Goal: Transaction & Acquisition: Purchase product/service

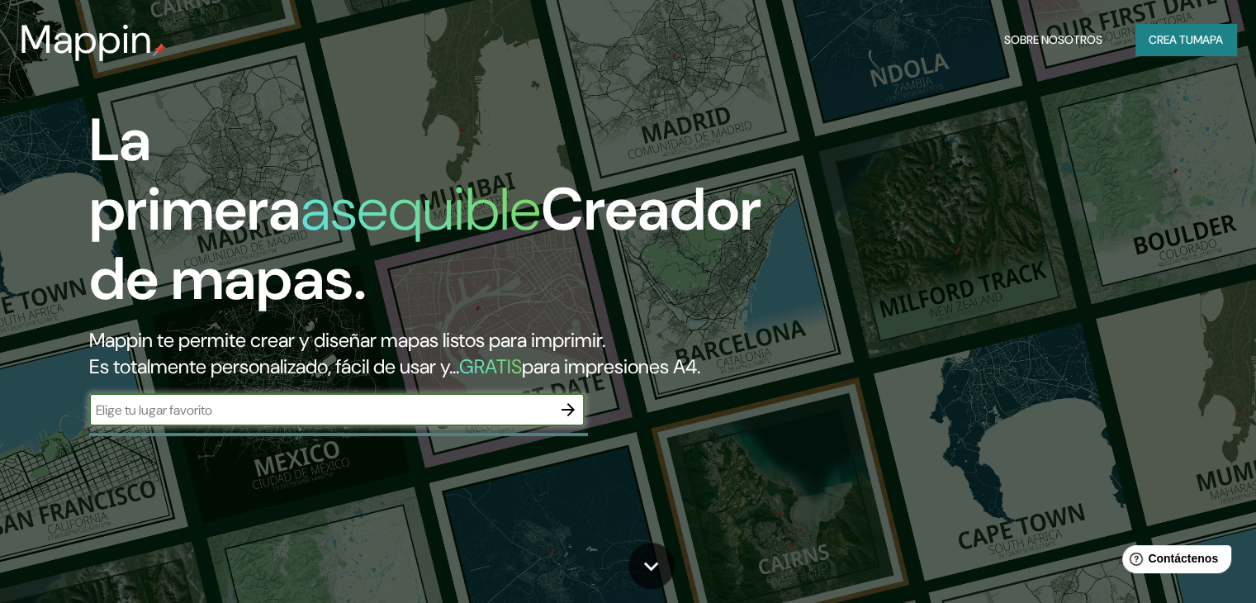
click at [401, 420] on input "text" at bounding box center [320, 410] width 463 height 19
type input "trujillo"
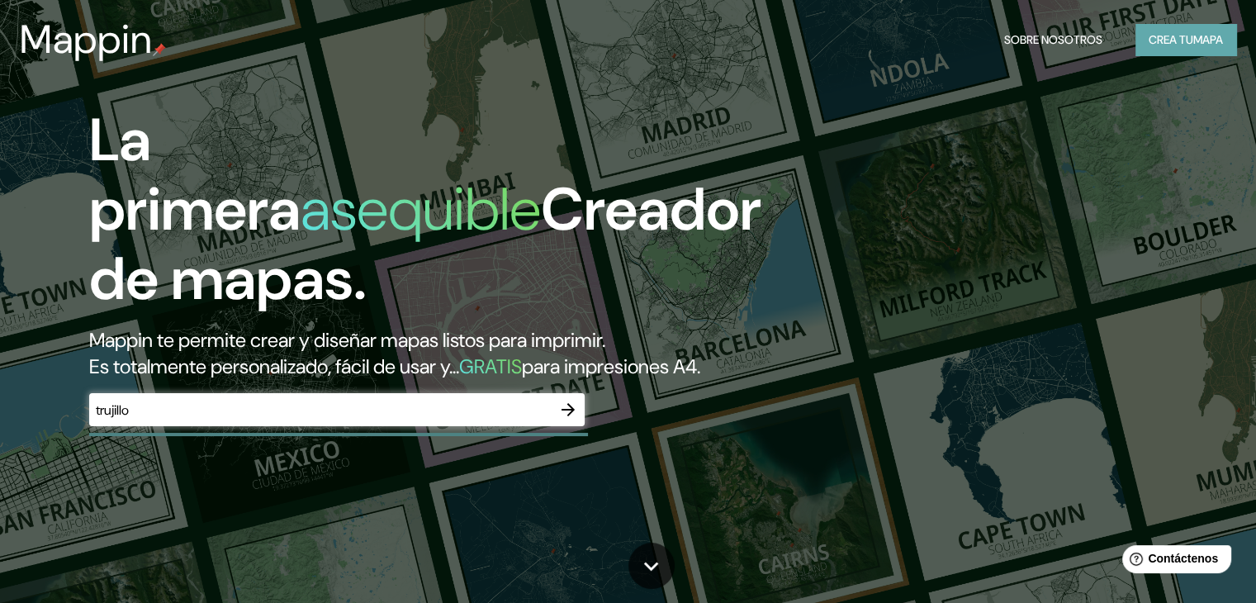
click at [1195, 47] on font "mapa" at bounding box center [1209, 39] width 30 height 15
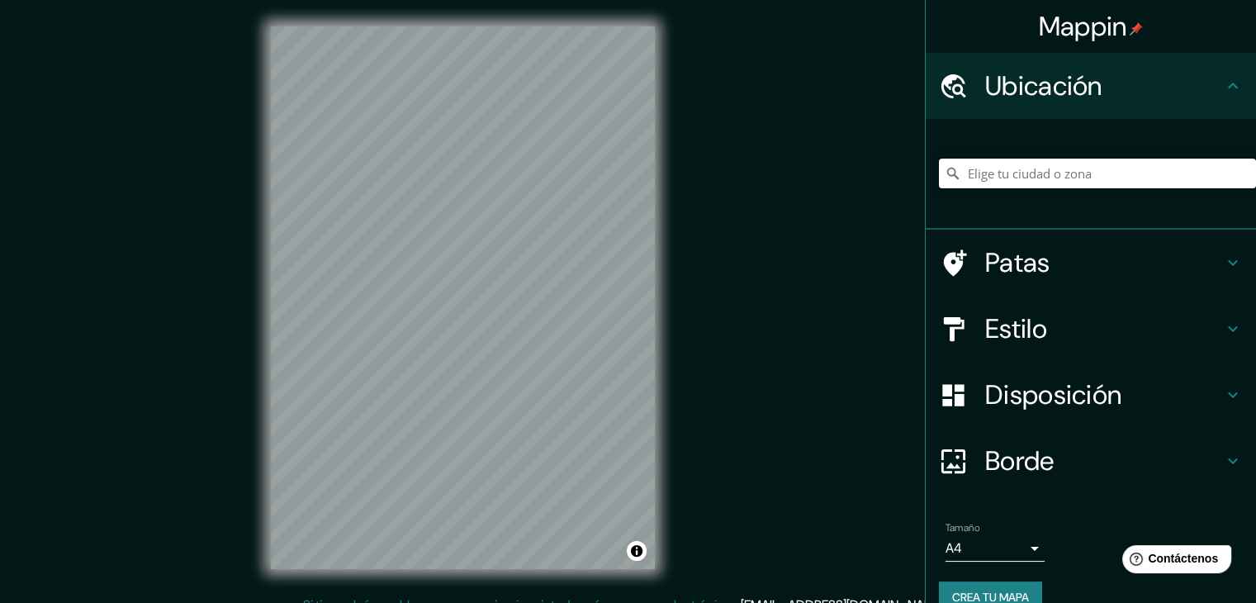
click at [988, 179] on input "Elige tu ciudad o zona" at bounding box center [1097, 174] width 317 height 30
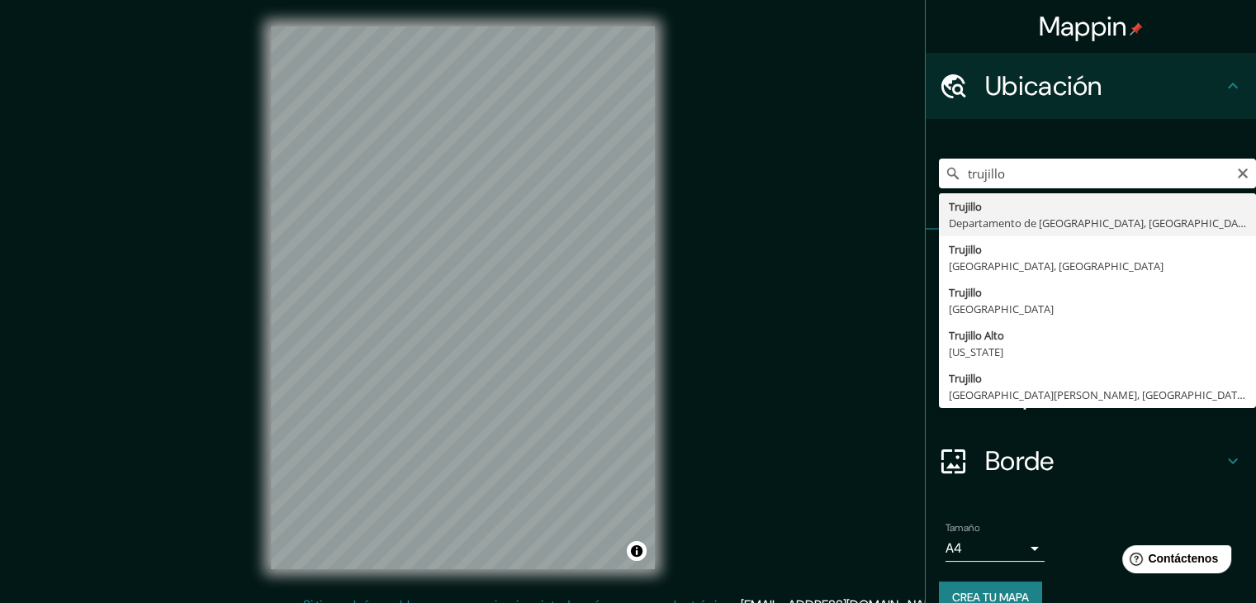
type input "[GEOGRAPHIC_DATA], [GEOGRAPHIC_DATA], [GEOGRAPHIC_DATA]"
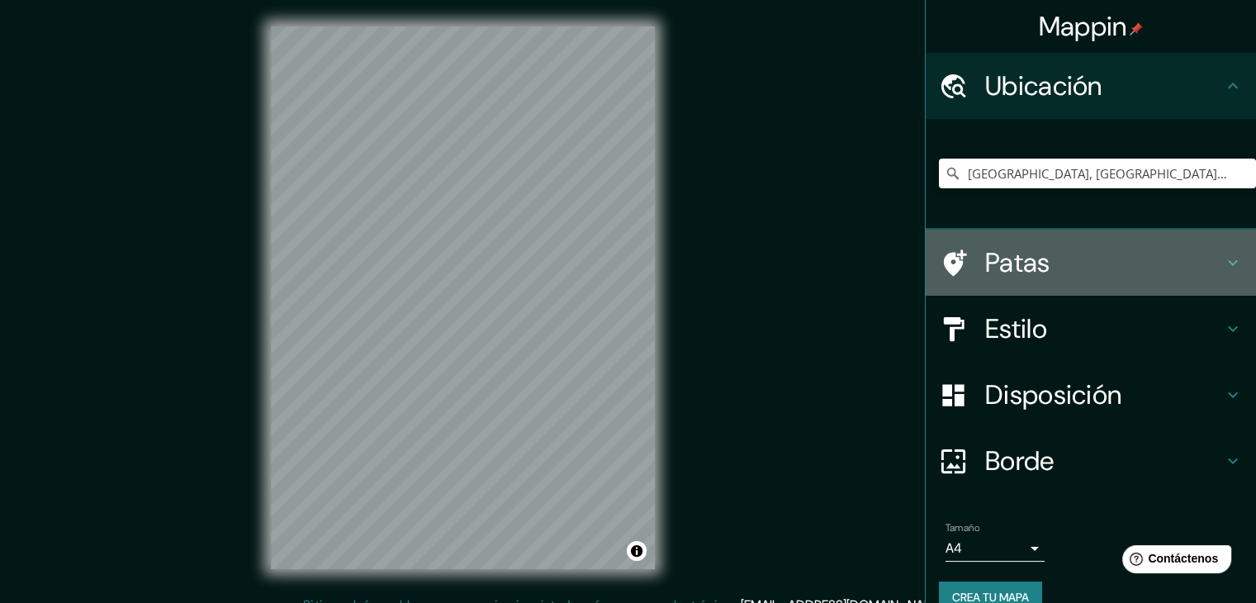
click at [1095, 271] on h4 "Patas" at bounding box center [1104, 262] width 238 height 33
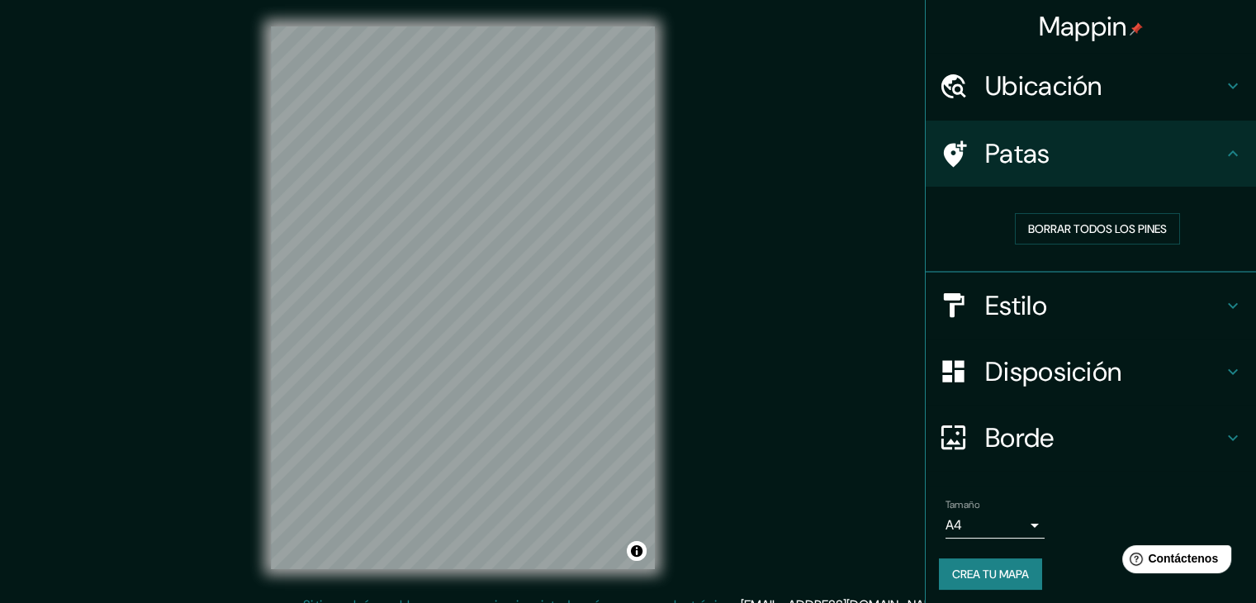
click at [1099, 155] on h4 "Patas" at bounding box center [1104, 153] width 238 height 33
click at [1097, 102] on div "Ubicación" at bounding box center [1091, 86] width 330 height 66
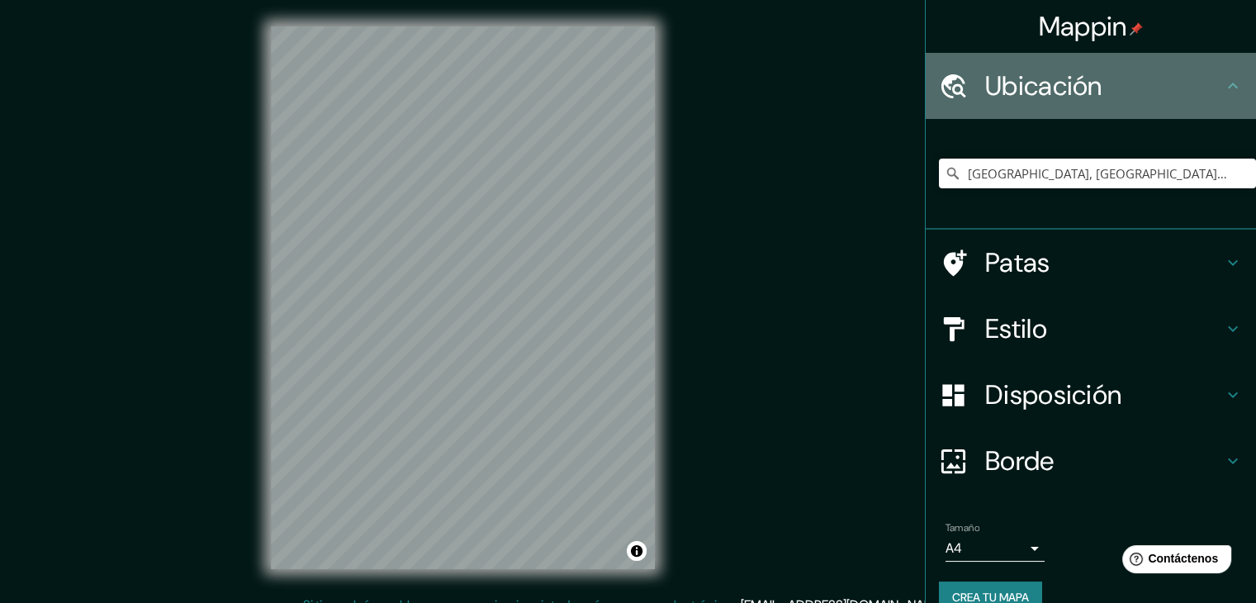
drag, startPoint x: 1098, startPoint y: 103, endPoint x: 1100, endPoint y: 142, distance: 38.9
click at [1098, 103] on div "Ubicación" at bounding box center [1091, 86] width 330 height 66
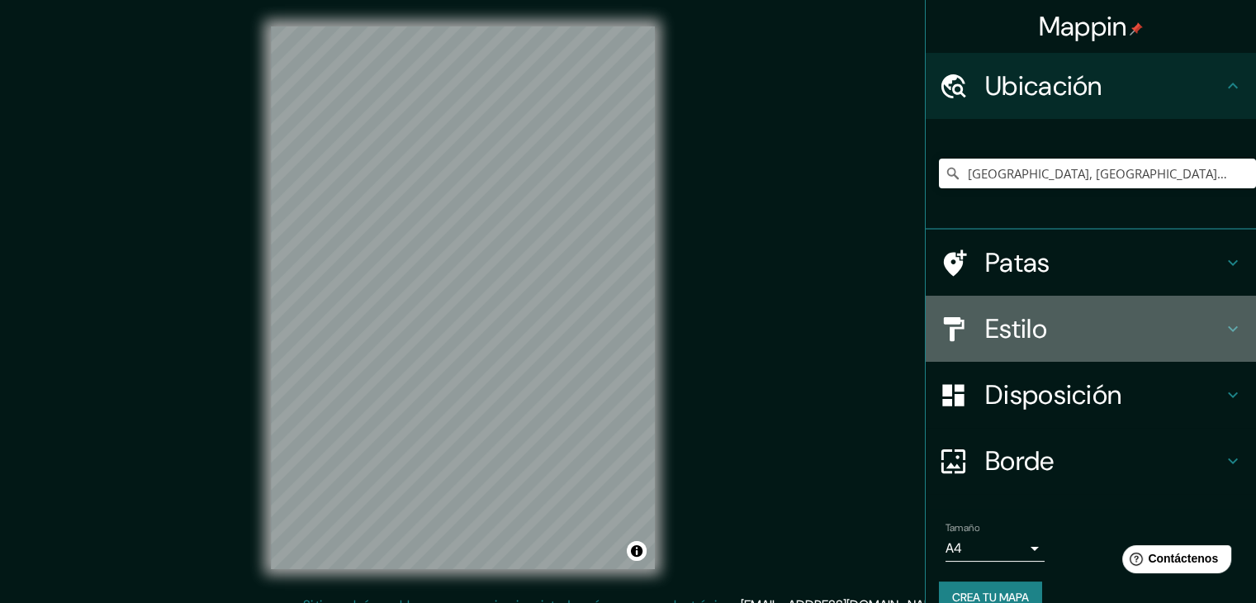
click at [1239, 355] on div "Estilo" at bounding box center [1091, 329] width 330 height 66
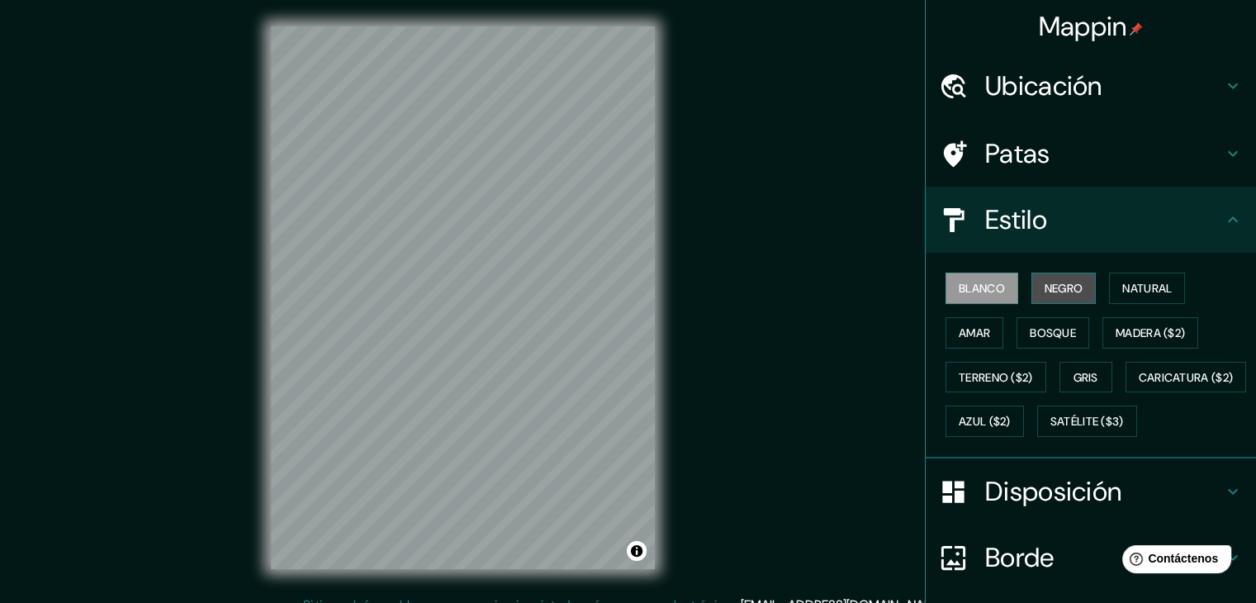
click at [1040, 273] on button "Negro" at bounding box center [1064, 288] width 65 height 31
click at [1007, 278] on button "Blanco" at bounding box center [982, 288] width 73 height 31
click at [1148, 282] on font "Natural" at bounding box center [1147, 288] width 50 height 15
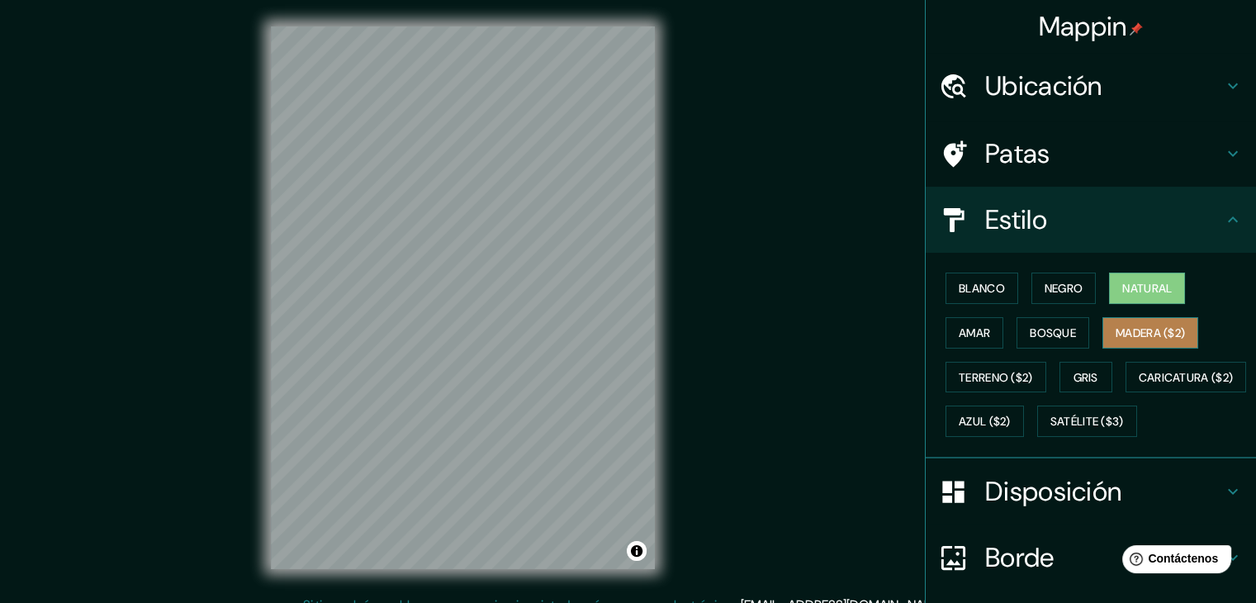
click at [1129, 338] on font "Madera ($2)" at bounding box center [1150, 332] width 69 height 15
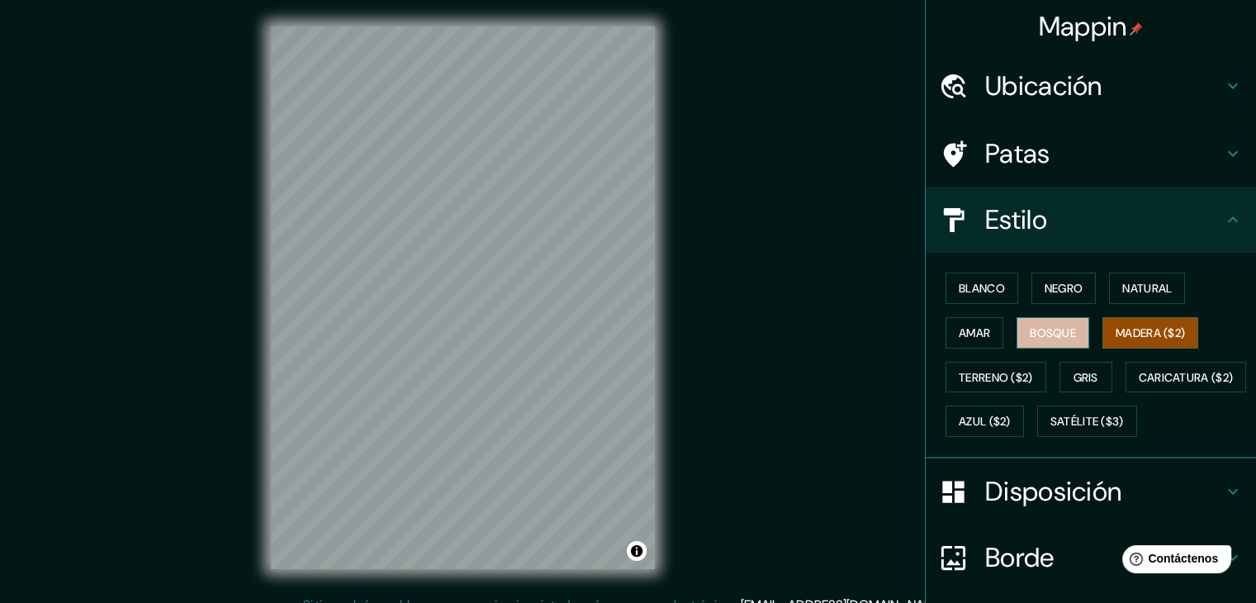
click at [1047, 338] on font "Bosque" at bounding box center [1053, 332] width 46 height 15
click at [971, 333] on font "Amar" at bounding box center [974, 332] width 31 height 15
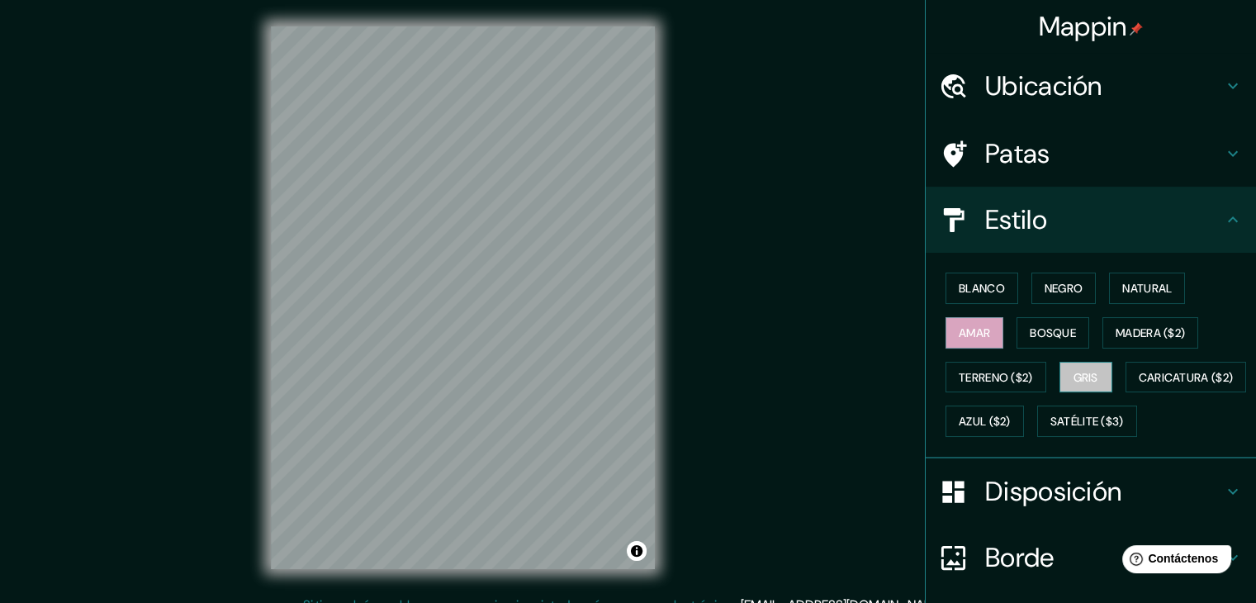
drag, startPoint x: 1088, startPoint y: 382, endPoint x: 1075, endPoint y: 389, distance: 14.0
click at [1088, 382] on font "Gris" at bounding box center [1086, 377] width 25 height 15
click at [1139, 385] on font "Caricatura ($2)" at bounding box center [1186, 377] width 95 height 15
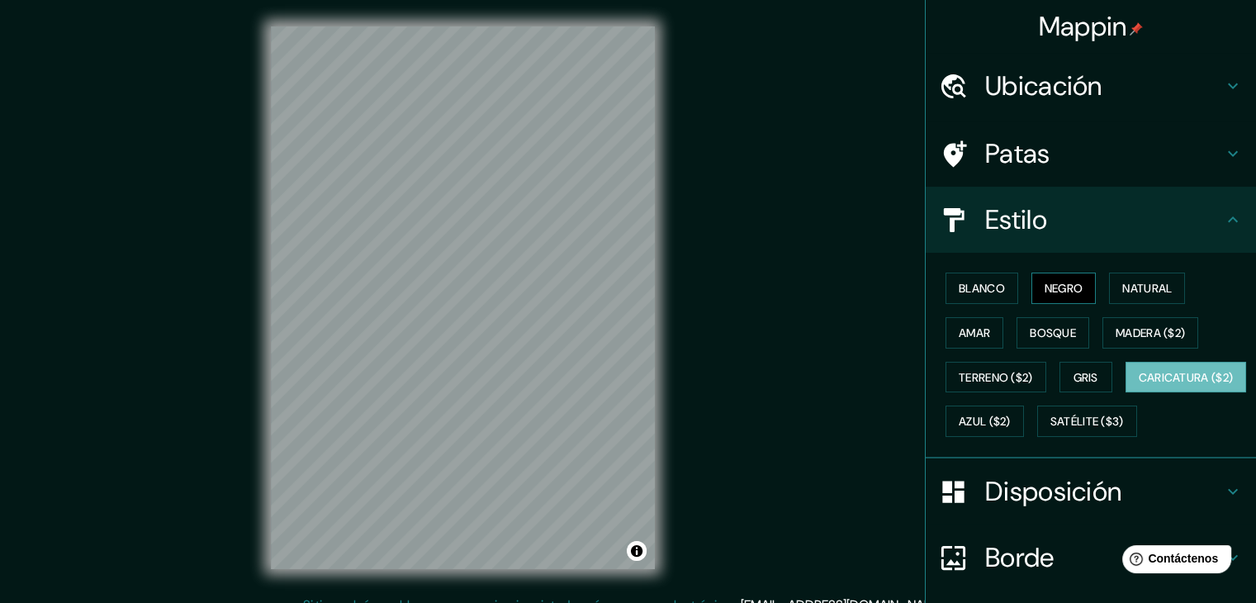
click at [1051, 292] on font "Negro" at bounding box center [1064, 288] width 39 height 15
click at [1095, 280] on div "Blanco Negro Natural Amar Bosque Madera ($2) Terreno ($2) Gris Caricatura ($2) …" at bounding box center [1097, 355] width 317 height 178
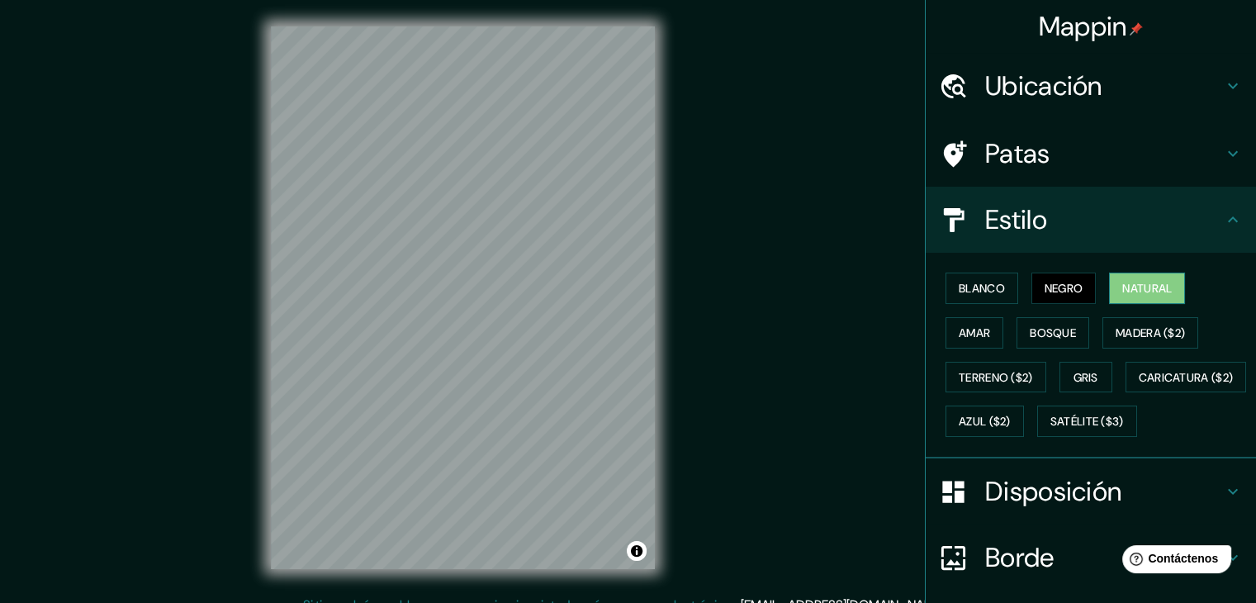
click at [1134, 285] on font "Natural" at bounding box center [1147, 288] width 50 height 15
drag, startPoint x: 997, startPoint y: 287, endPoint x: 989, endPoint y: 288, distance: 8.4
click at [991, 287] on button "Blanco" at bounding box center [982, 288] width 73 height 31
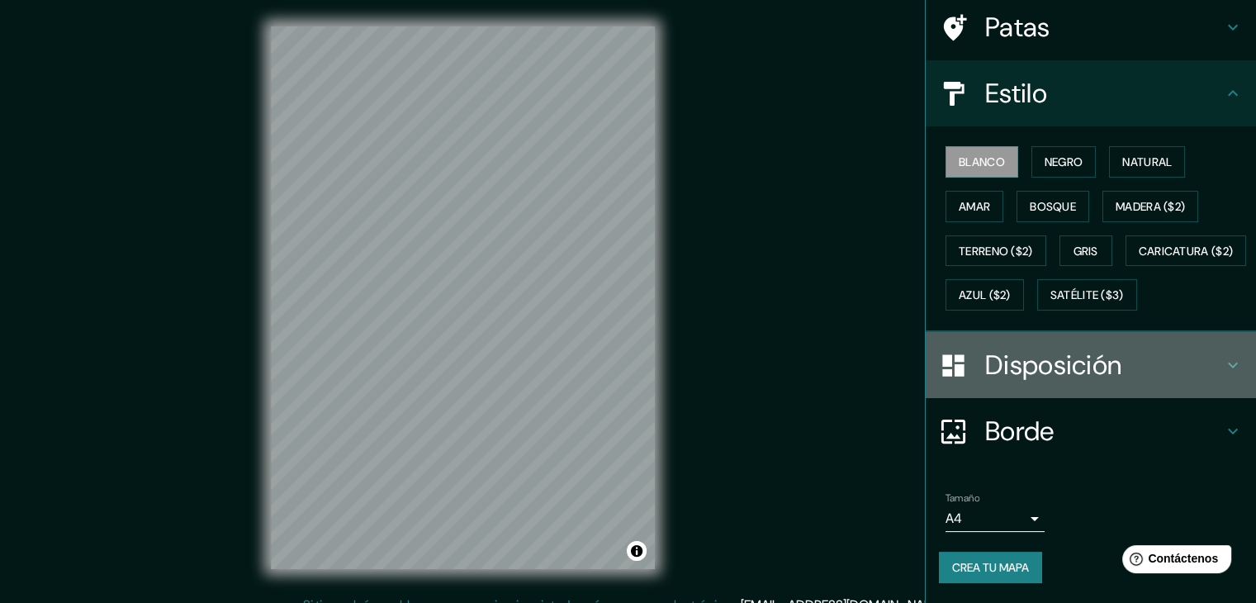
click at [1146, 365] on h4 "Disposición" at bounding box center [1104, 365] width 238 height 33
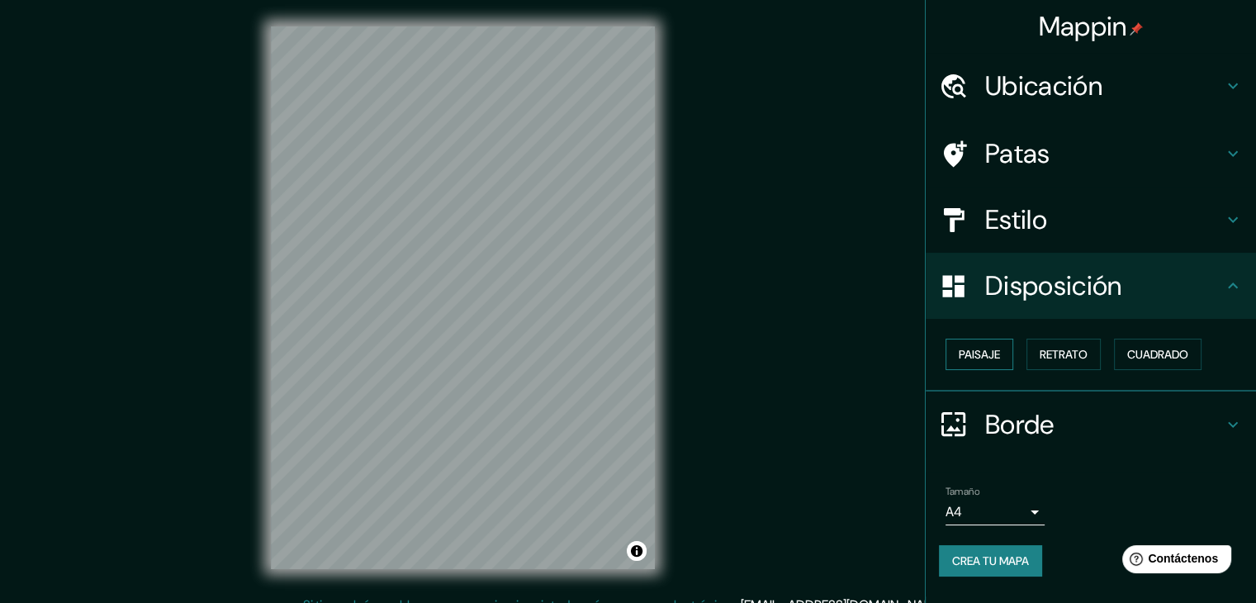
click at [1004, 367] on button "Paisaje" at bounding box center [980, 354] width 68 height 31
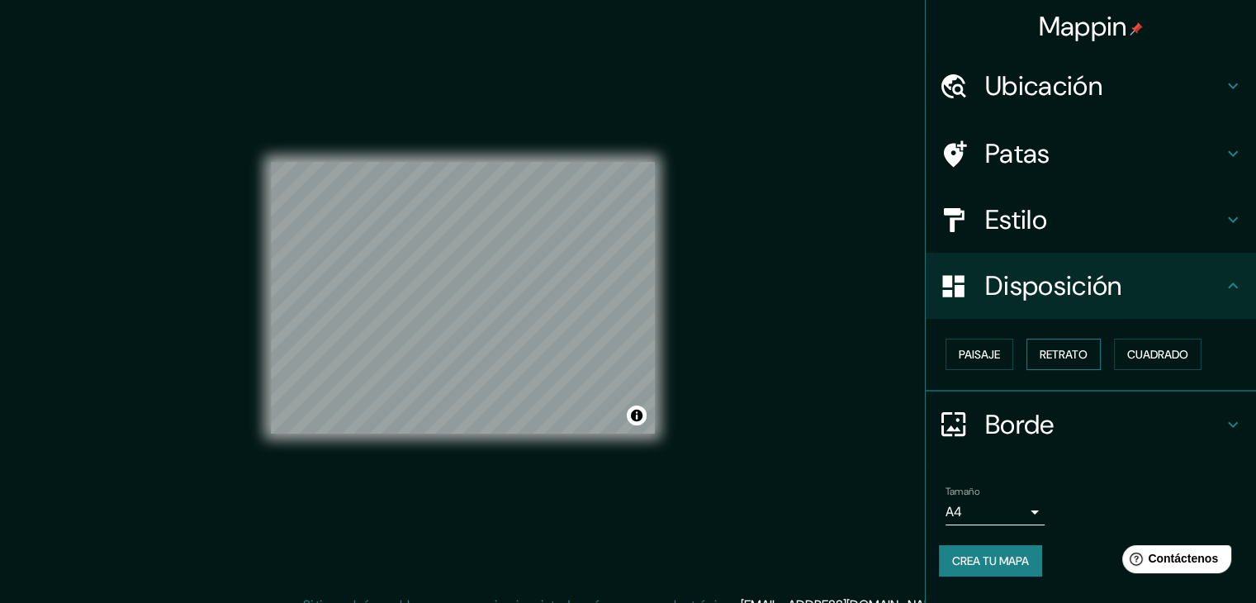
click at [1061, 354] on font "Retrato" at bounding box center [1064, 354] width 48 height 15
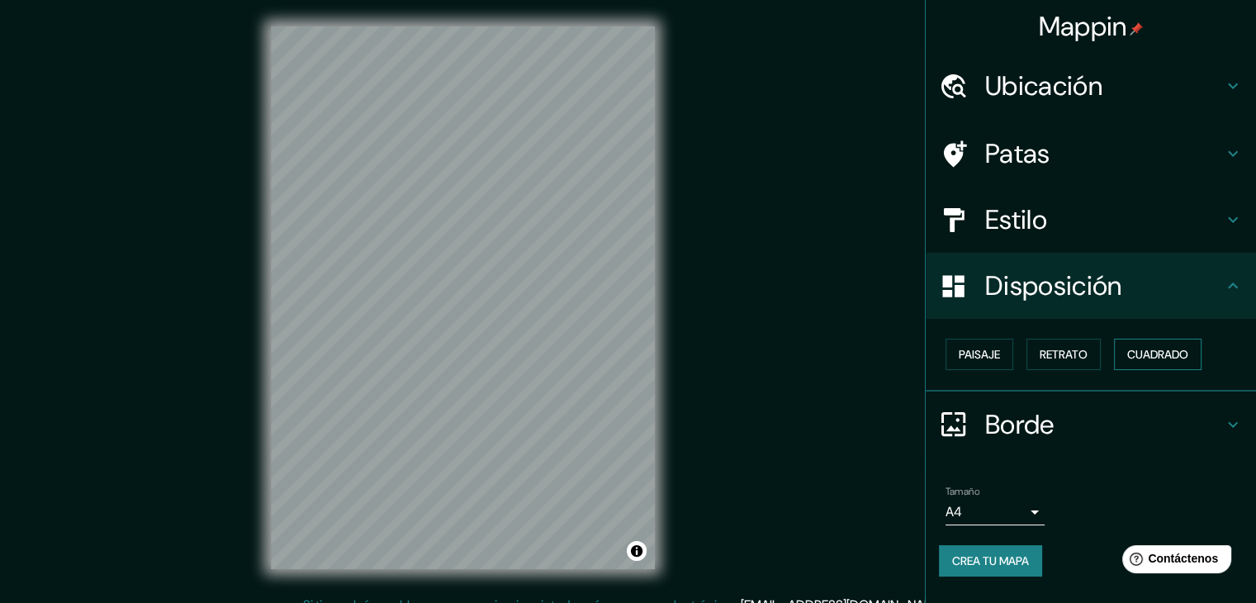
click at [1151, 352] on font "Cuadrado" at bounding box center [1157, 354] width 61 height 15
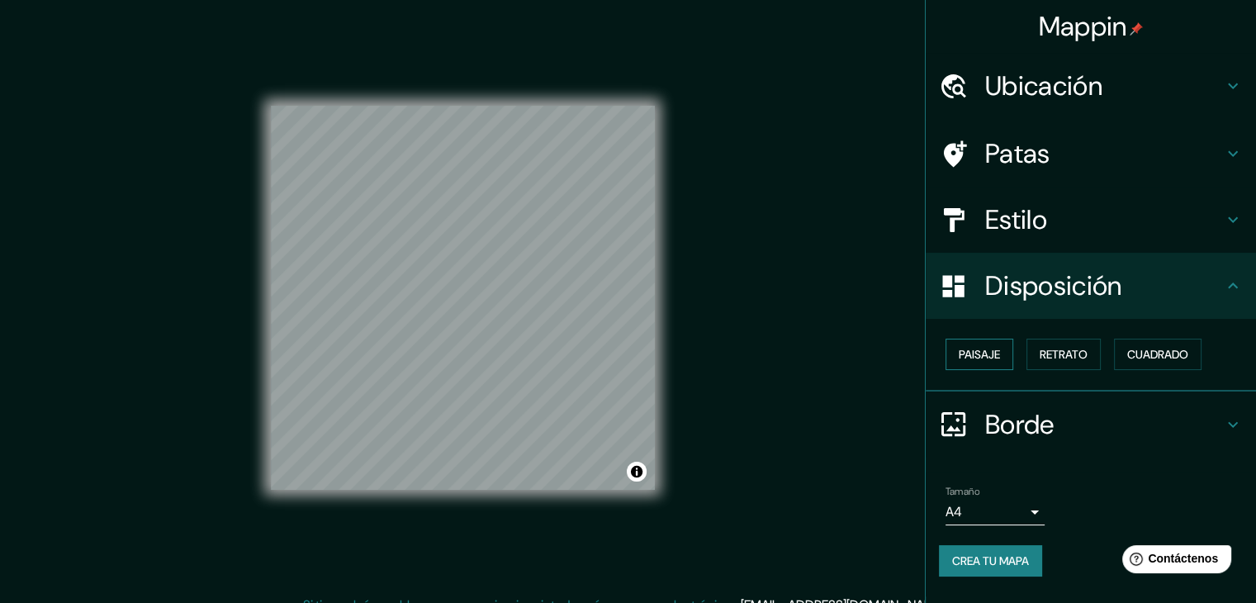
click at [1010, 349] on button "Paisaje" at bounding box center [980, 354] width 68 height 31
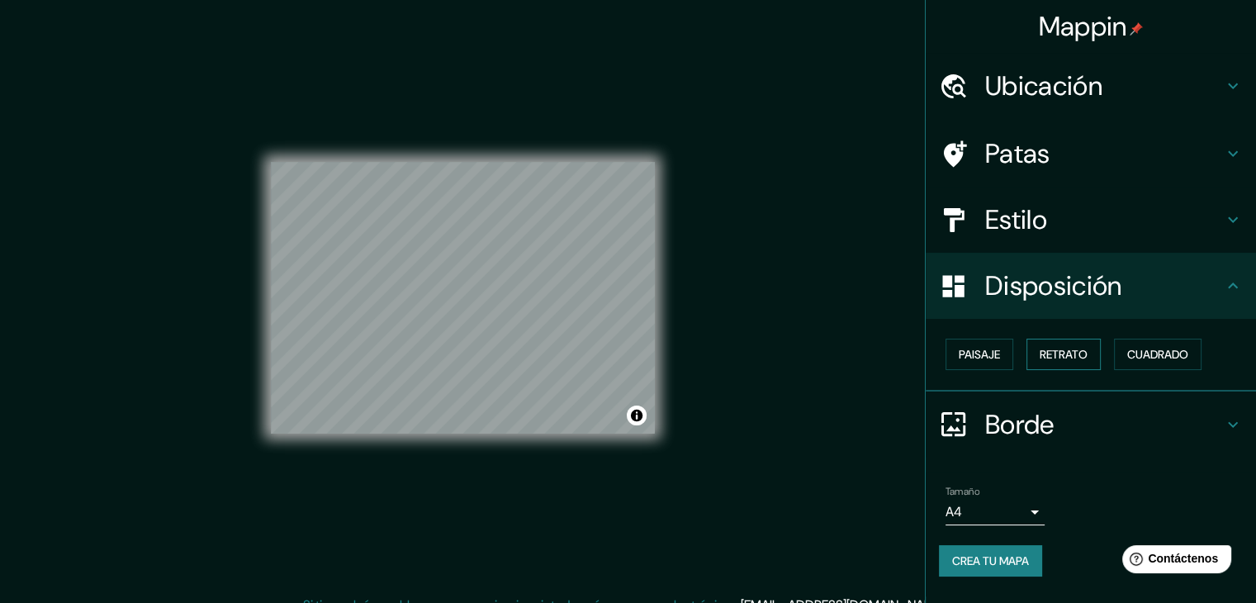
click at [1048, 348] on font "Retrato" at bounding box center [1064, 354] width 48 height 15
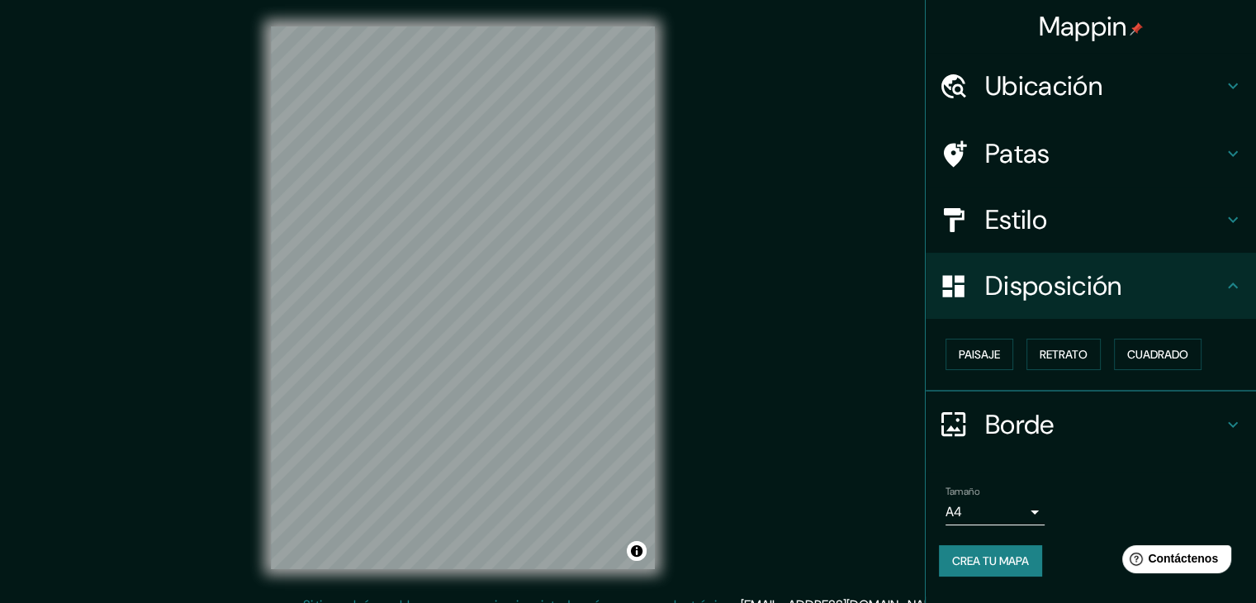
click at [1087, 424] on h4 "Borde" at bounding box center [1104, 424] width 238 height 33
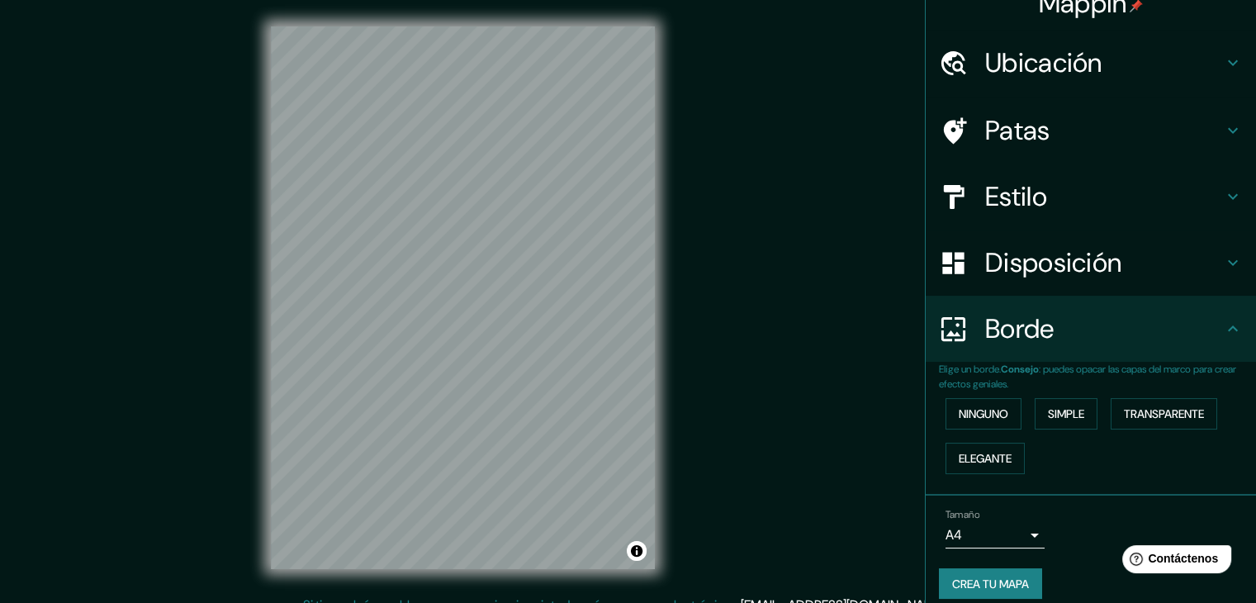
scroll to position [37, 0]
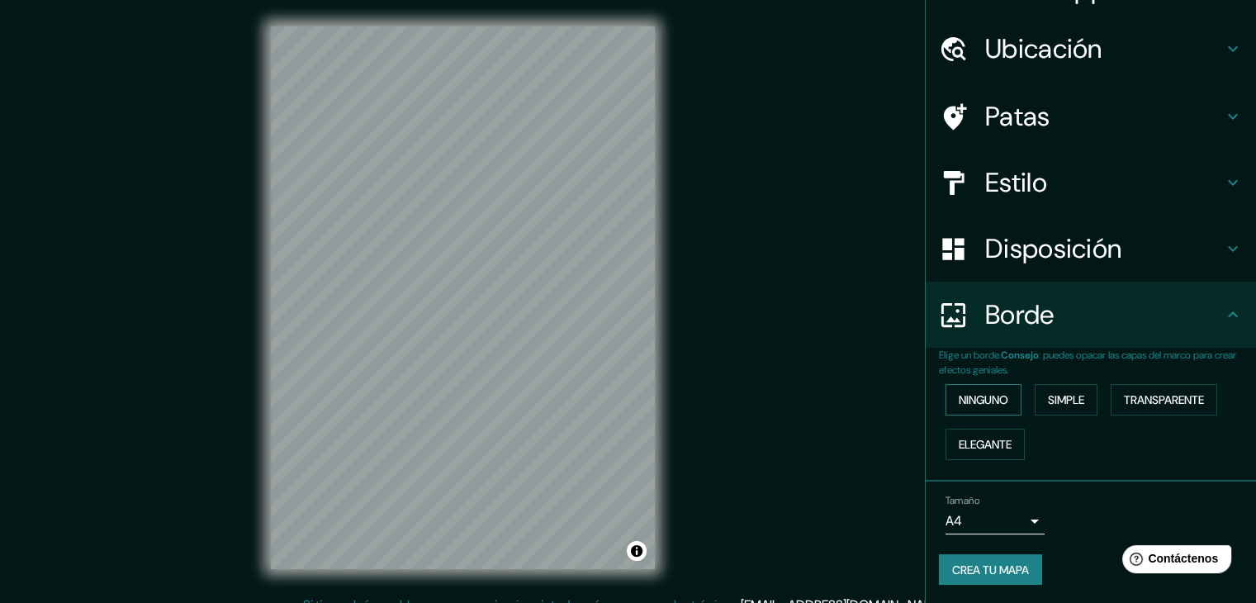
click at [991, 398] on font "Ninguno" at bounding box center [984, 399] width 50 height 15
click at [1048, 402] on font "Simple" at bounding box center [1066, 399] width 36 height 15
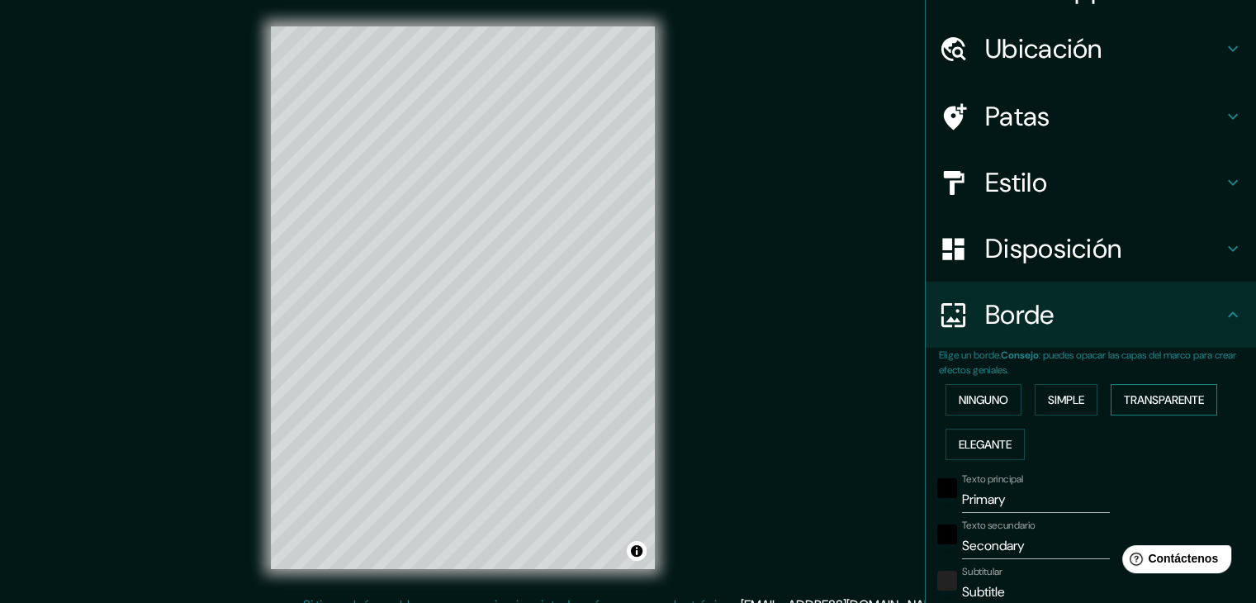
click at [1140, 397] on font "Transparente" at bounding box center [1164, 399] width 80 height 15
click at [1008, 439] on button "Elegante" at bounding box center [985, 444] width 79 height 31
click at [985, 401] on font "Ninguno" at bounding box center [984, 399] width 50 height 15
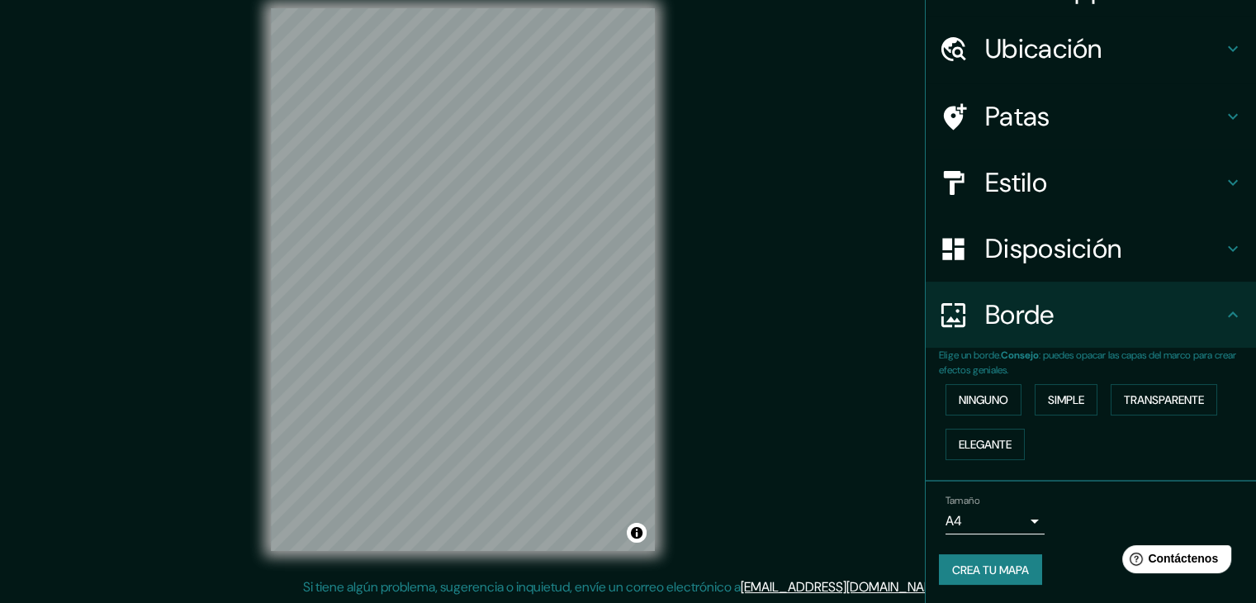
scroll to position [19, 0]
click at [1013, 521] on body "Mappin Ubicación Trujillo, Departamento de La Libertad, Perú Patas Estilo Dispo…" at bounding box center [628, 282] width 1256 height 603
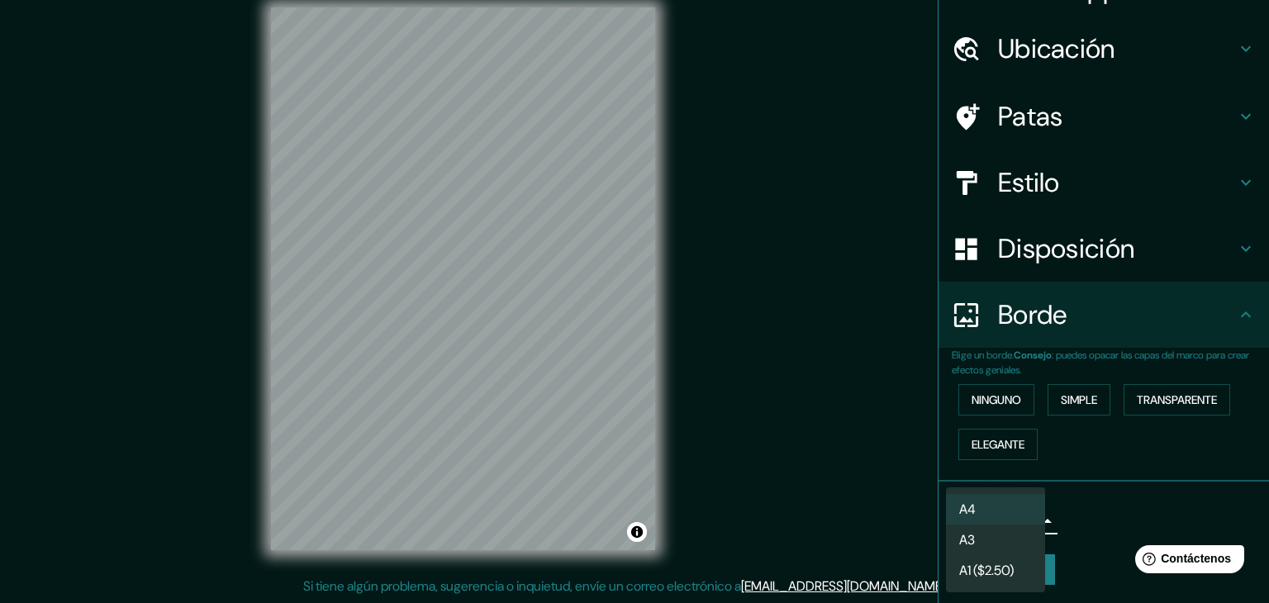
click at [1016, 529] on li "A3" at bounding box center [995, 539] width 99 height 31
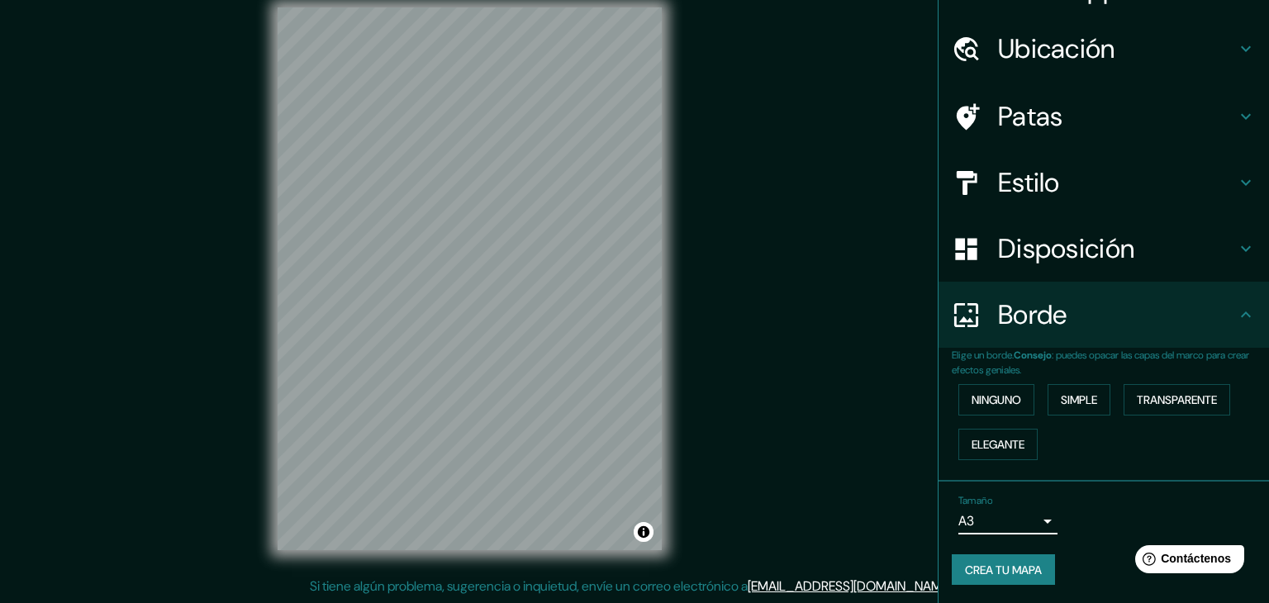
click at [1011, 523] on body "Mappin Ubicación Trujillo, Departamento de La Libertad, Perú Patas Estilo Dispo…" at bounding box center [634, 282] width 1269 height 603
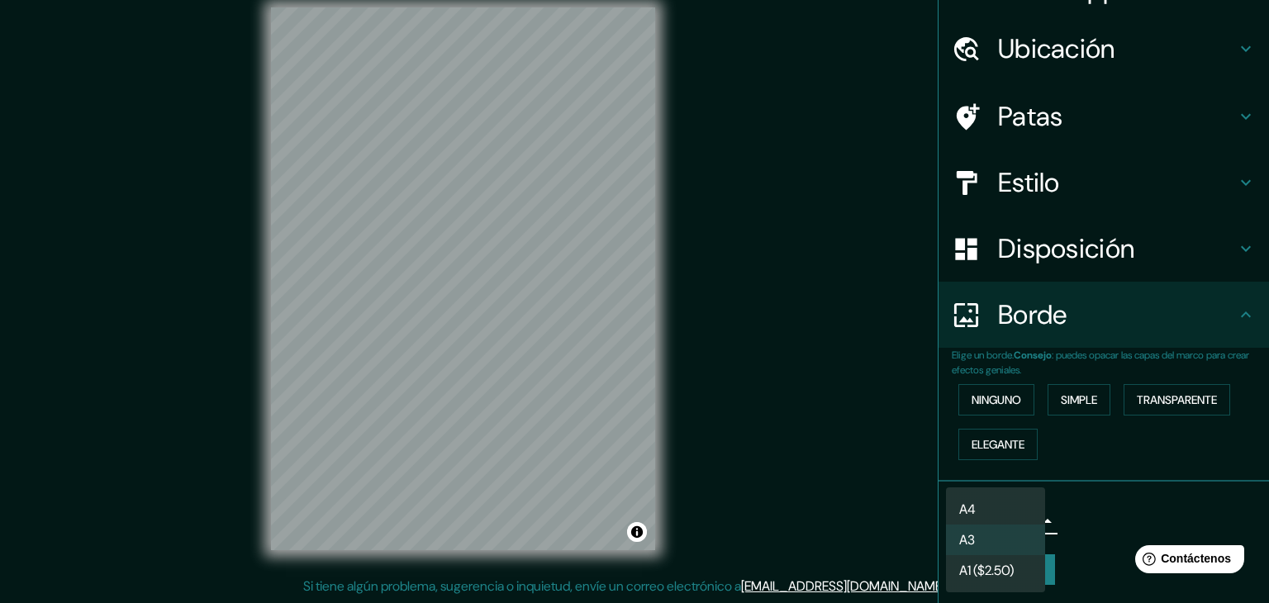
click at [1010, 504] on li "A4" at bounding box center [995, 509] width 99 height 31
click at [1018, 529] on body "Mappin Ubicación Trujillo, Departamento de La Libertad, Perú Patas Estilo Dispo…" at bounding box center [634, 282] width 1269 height 603
click at [1010, 543] on li "A3" at bounding box center [995, 539] width 99 height 31
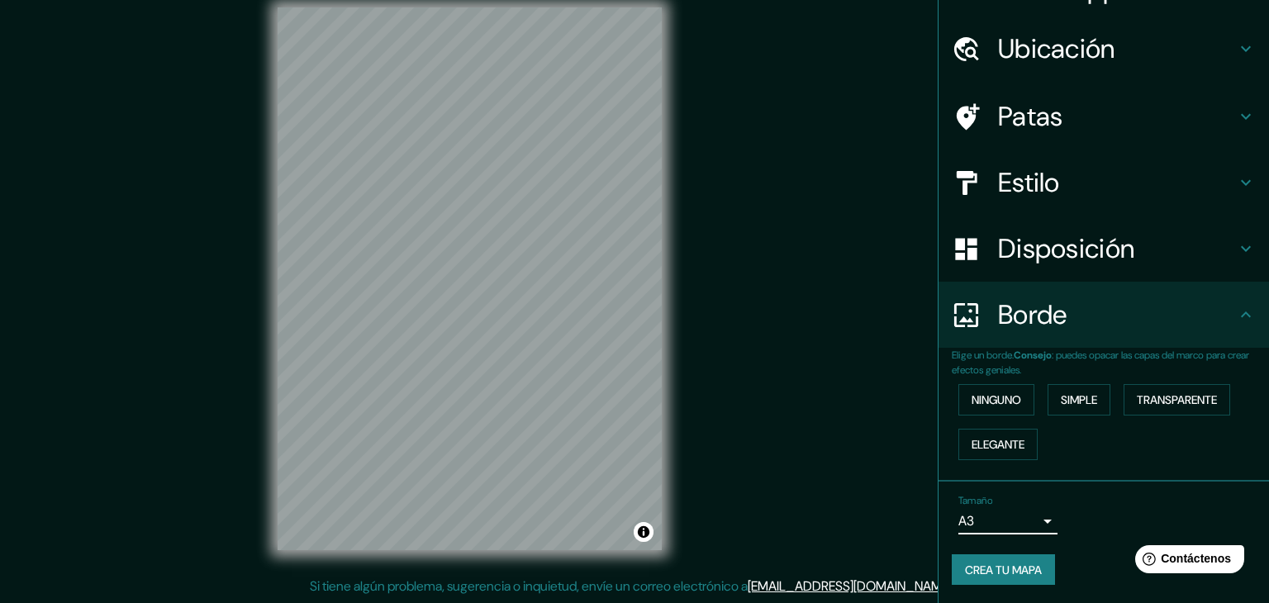
click at [1013, 525] on body "Mappin Ubicación Trujillo, Departamento de La Libertad, Perú Patas Estilo Dispo…" at bounding box center [634, 282] width 1269 height 603
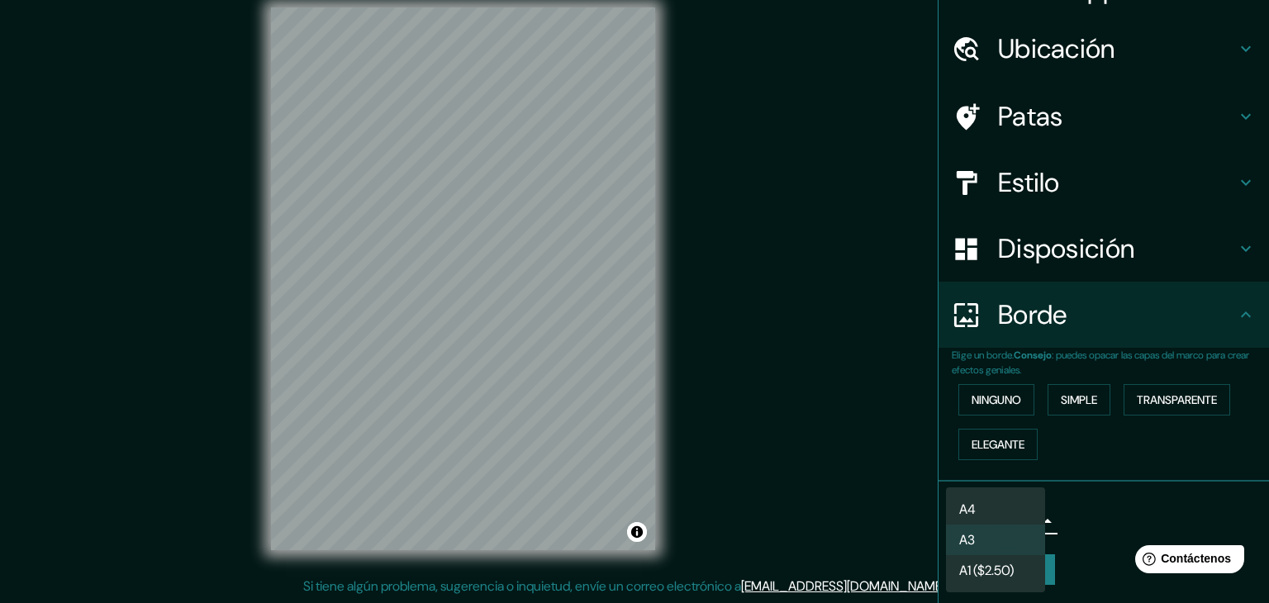
click at [1013, 529] on li "A3" at bounding box center [995, 539] width 99 height 31
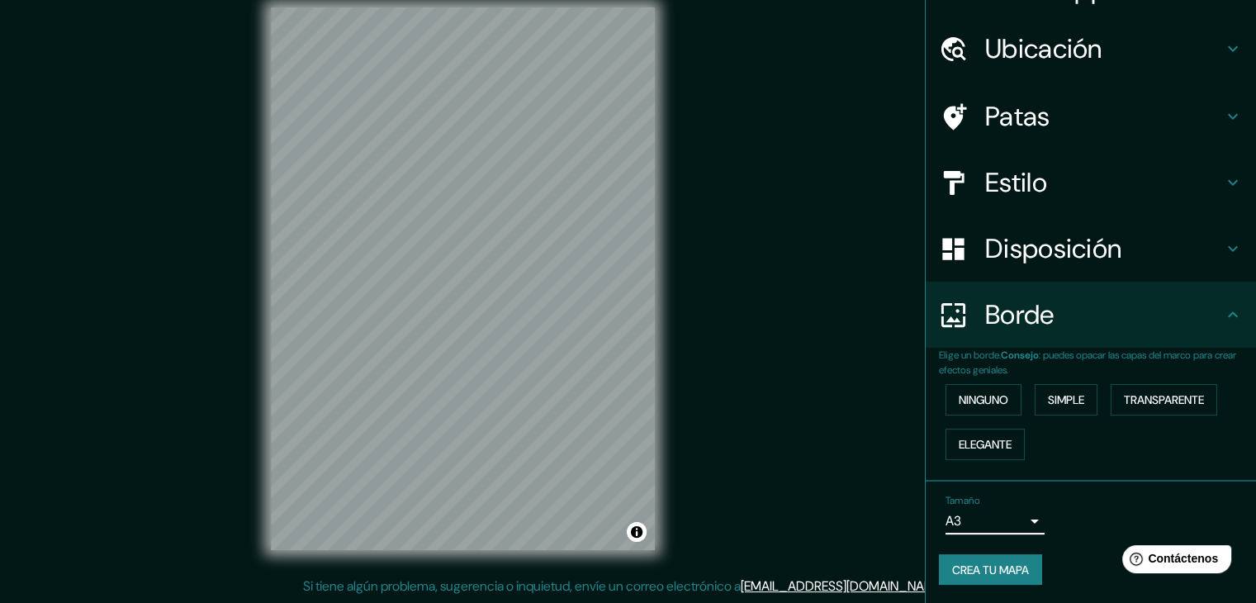
click at [1012, 528] on body "Mappin Ubicación Trujillo, Departamento de La Libertad, Perú Patas Estilo Dispo…" at bounding box center [628, 282] width 1256 height 603
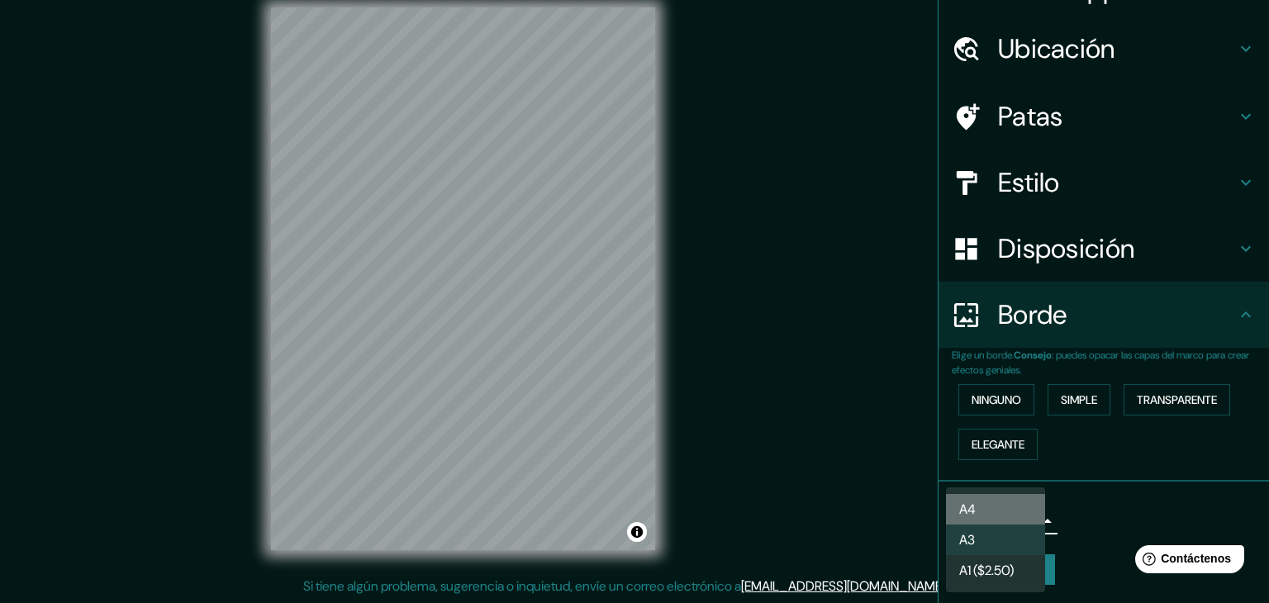
click at [995, 514] on li "A4" at bounding box center [995, 509] width 99 height 31
type input "single"
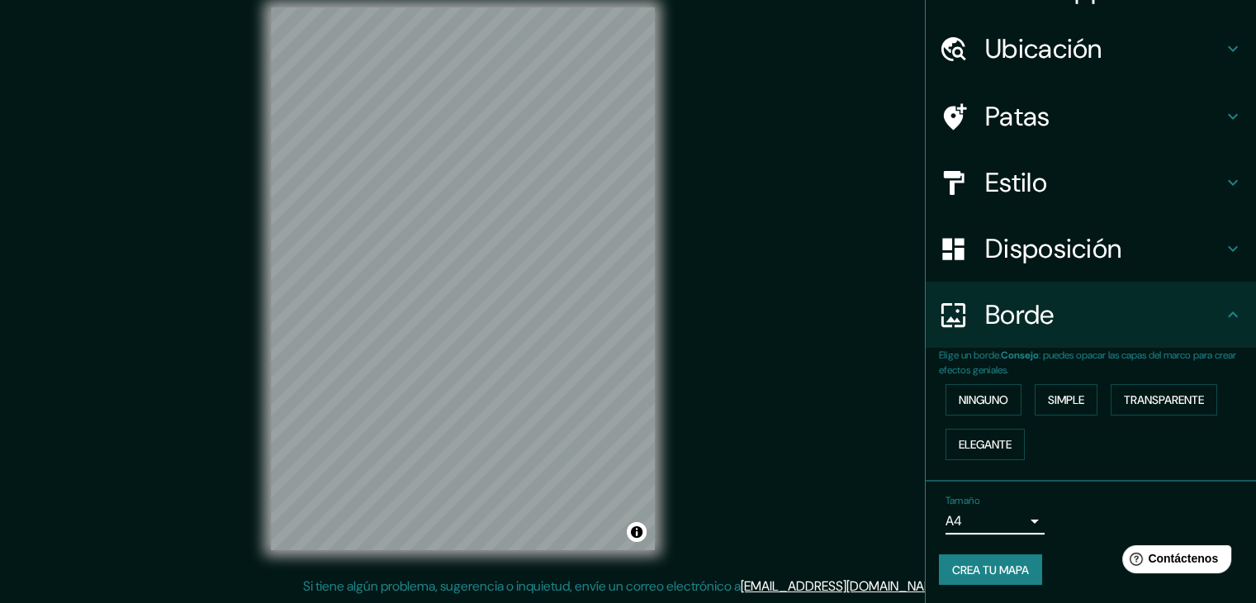
click at [1003, 572] on font "Crea tu mapa" at bounding box center [990, 569] width 77 height 15
click at [999, 569] on font "Crea tu mapa" at bounding box center [990, 569] width 77 height 15
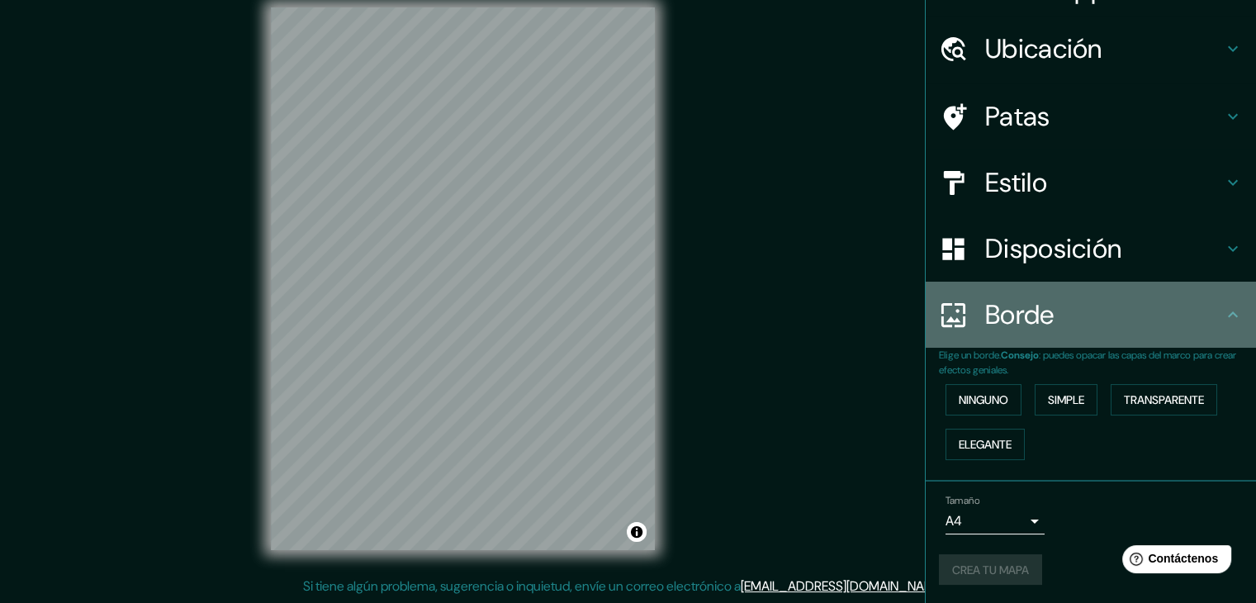
click at [1021, 319] on font "Borde" at bounding box center [1019, 314] width 69 height 35
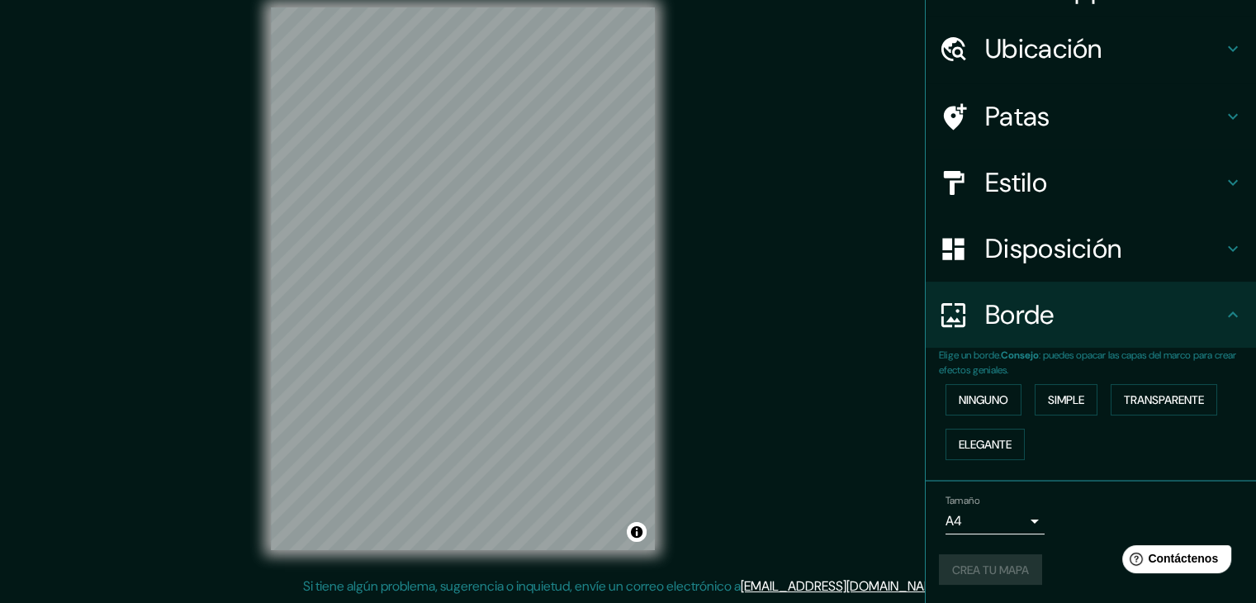
click at [1238, 320] on div "Borde" at bounding box center [1091, 315] width 330 height 66
click at [1224, 311] on icon at bounding box center [1233, 315] width 20 height 20
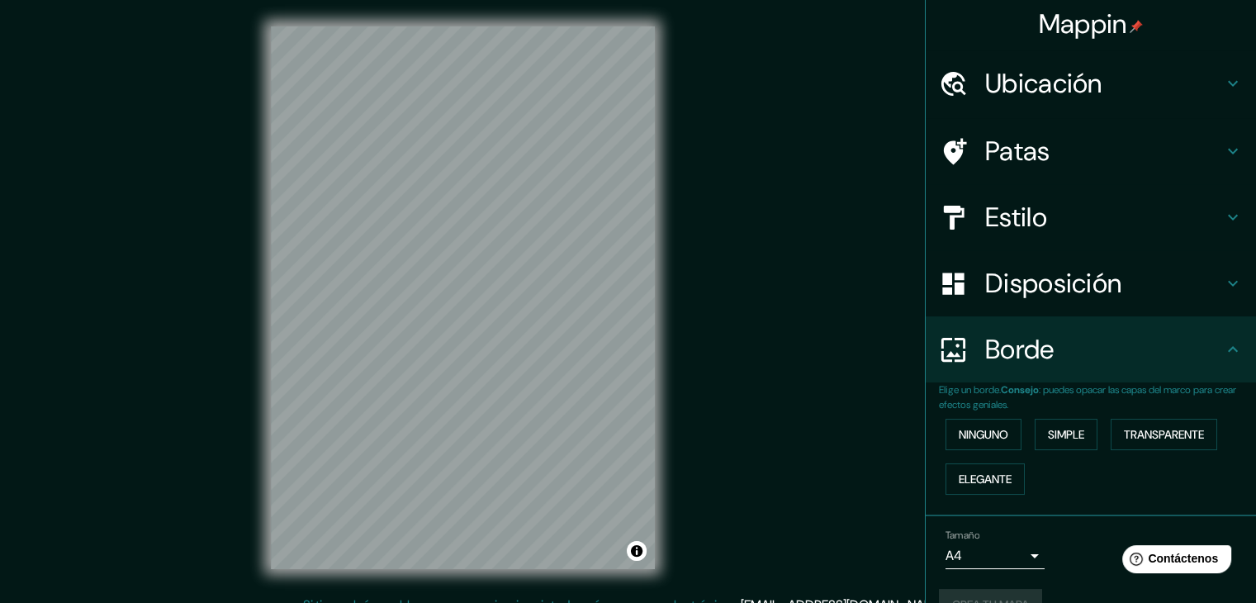
scroll to position [0, 0]
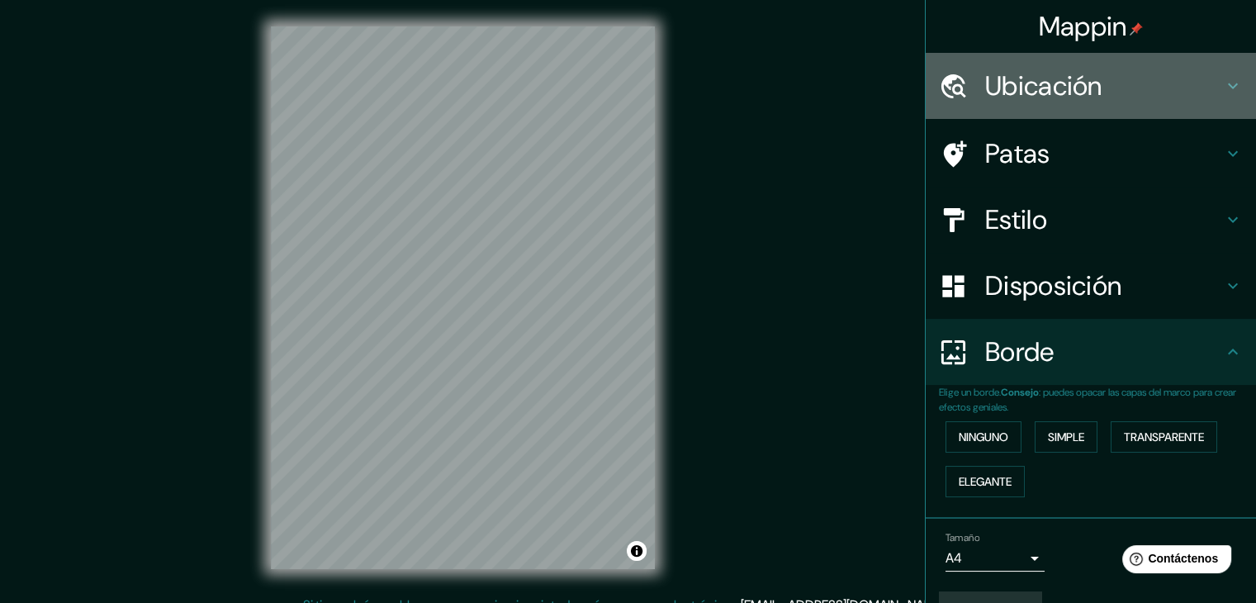
click at [1171, 105] on div "Ubicación" at bounding box center [1091, 86] width 330 height 66
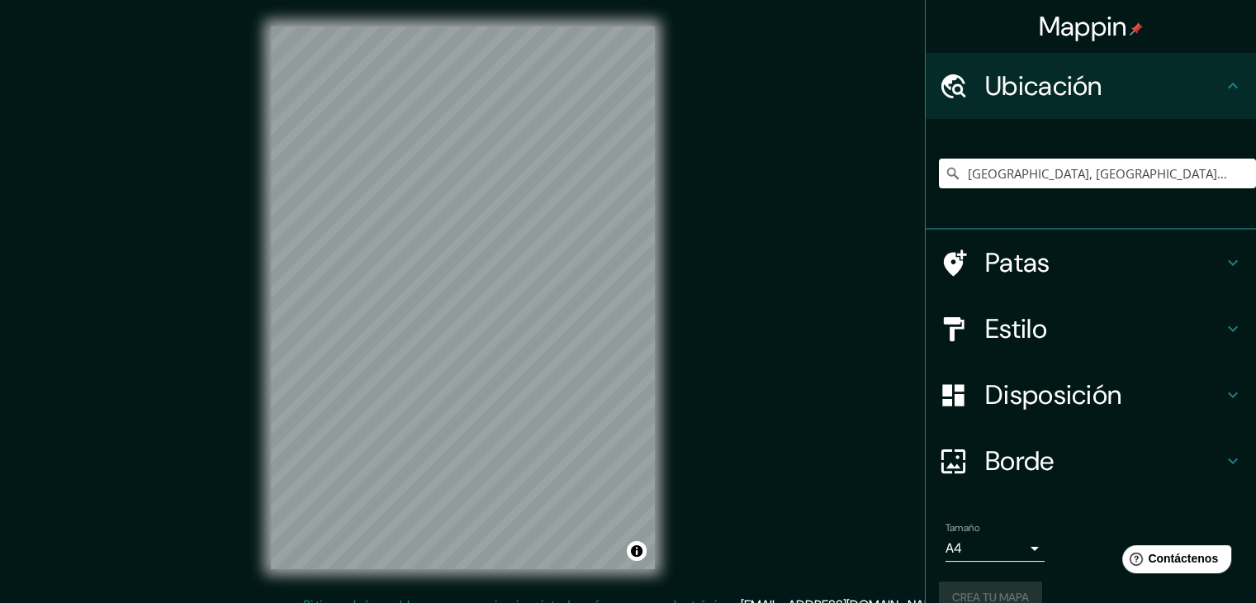
click at [1174, 97] on h4 "Ubicación" at bounding box center [1104, 85] width 238 height 33
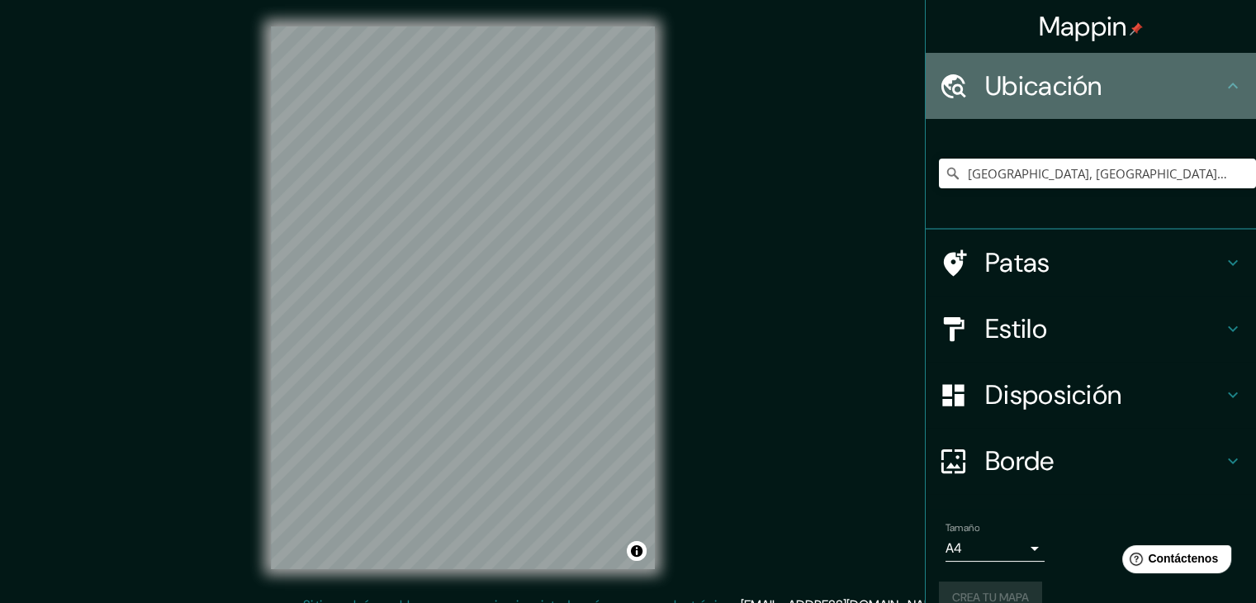
click at [1223, 83] on icon at bounding box center [1233, 86] width 20 height 20
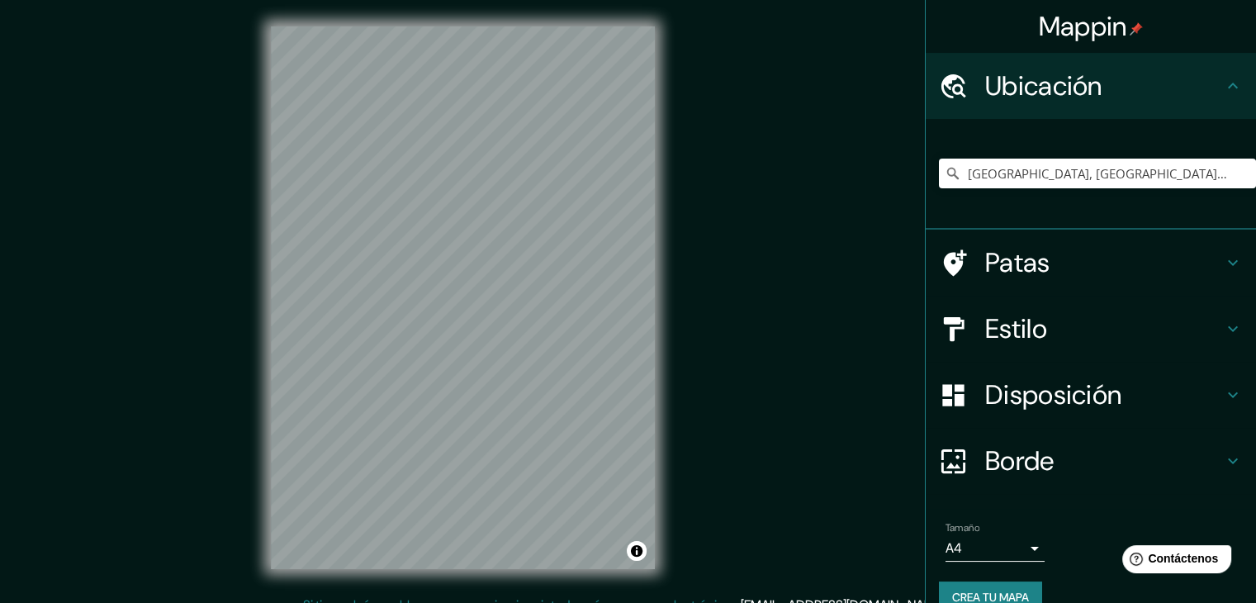
scroll to position [29, 0]
click at [1070, 176] on input "Elige tu ciudad o zona" at bounding box center [1097, 174] width 317 height 30
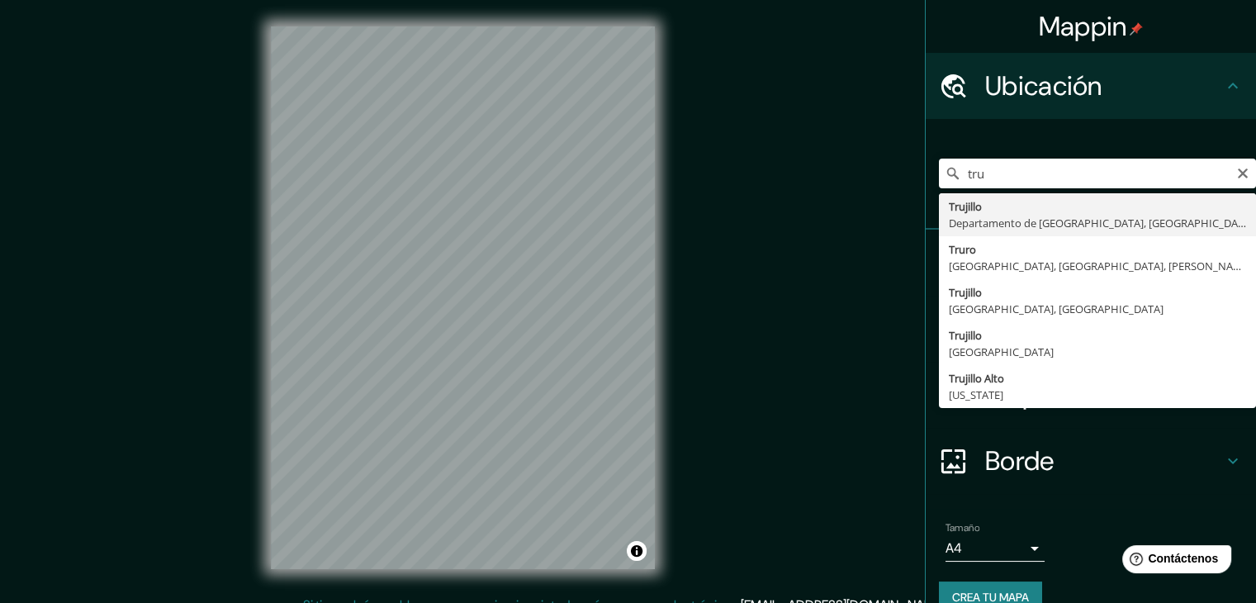
type input "Trujillo, Departamento de La Libertad, Perú"
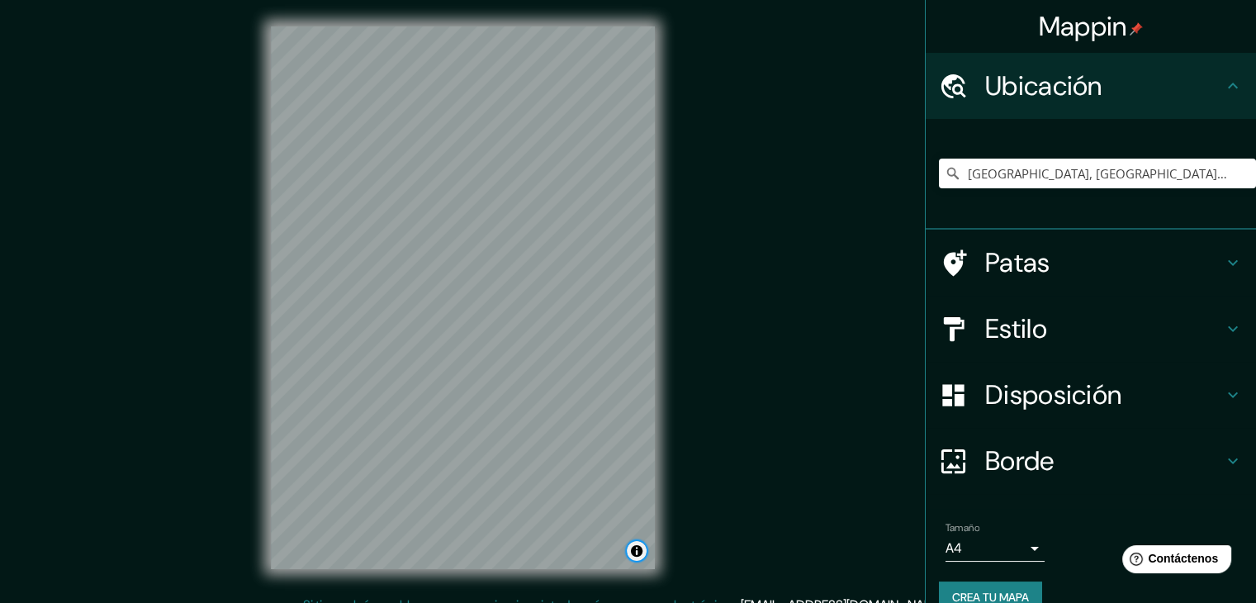
click at [635, 548] on button "Activar o desactivar atribución" at bounding box center [637, 551] width 20 height 20
click at [997, 587] on font "Crea tu mapa" at bounding box center [990, 596] width 77 height 21
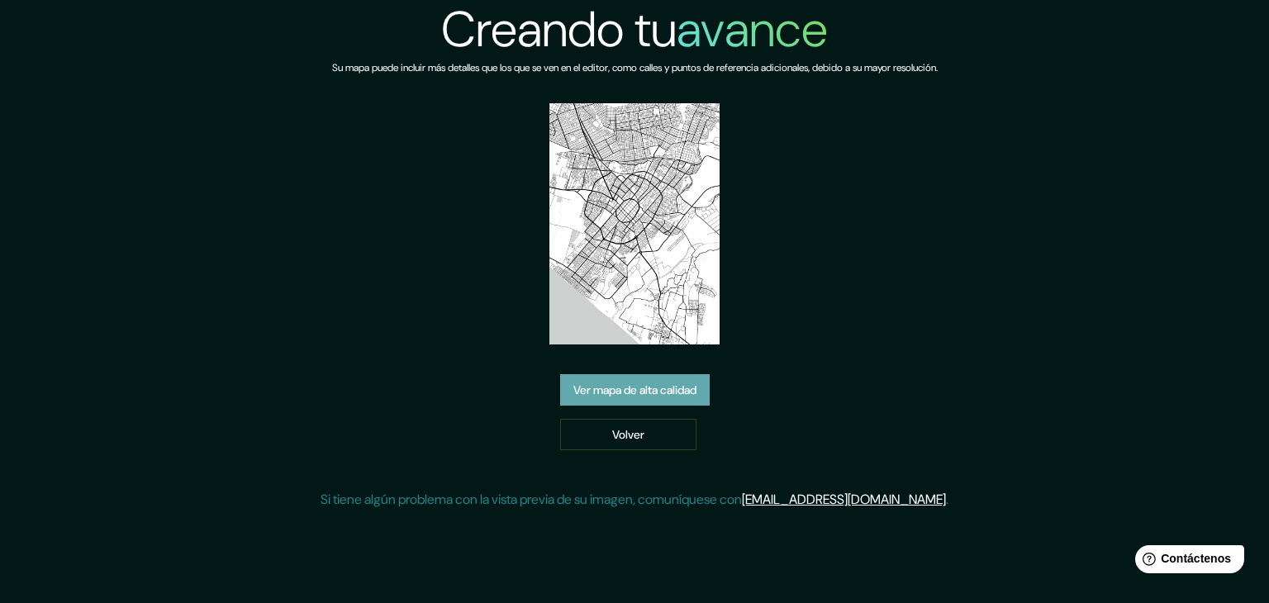
click at [674, 385] on font "Ver mapa de alta calidad" at bounding box center [634, 389] width 123 height 15
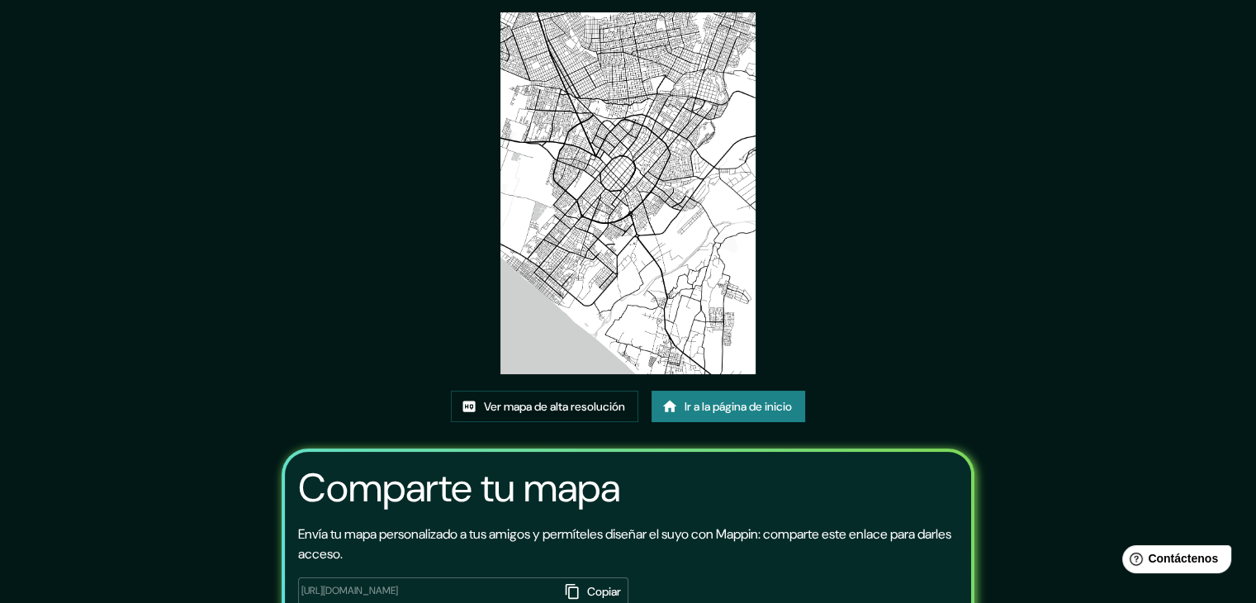
scroll to position [173, 0]
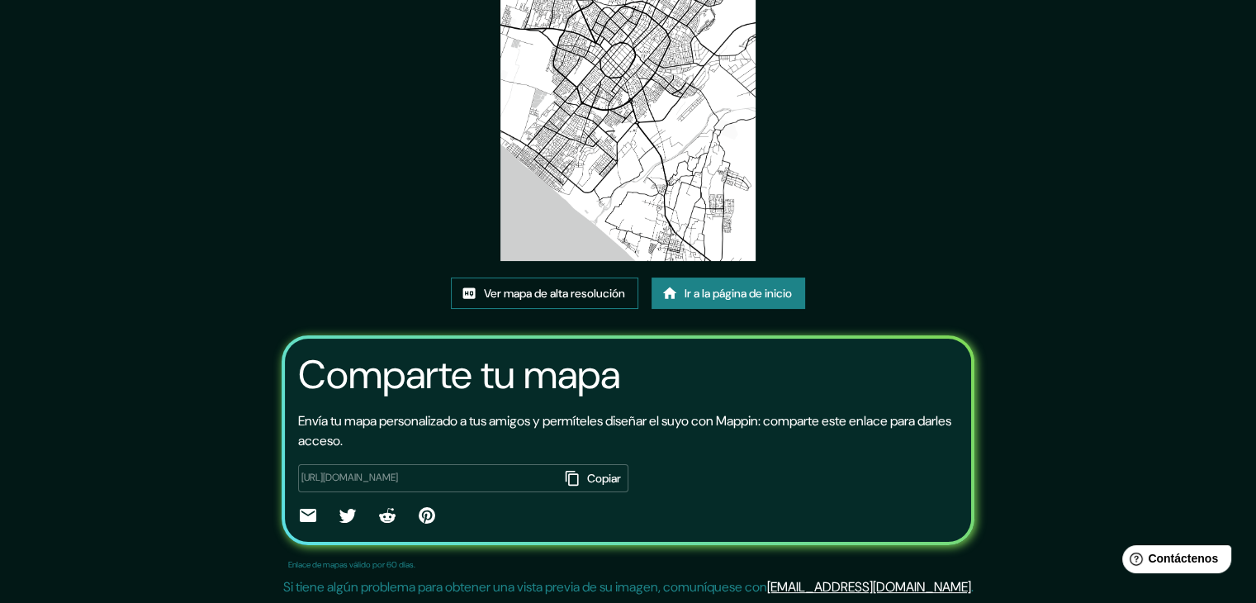
click at [572, 301] on font "Ver mapa de alta resolución" at bounding box center [554, 292] width 141 height 21
